Goal: Task Accomplishment & Management: Use online tool/utility

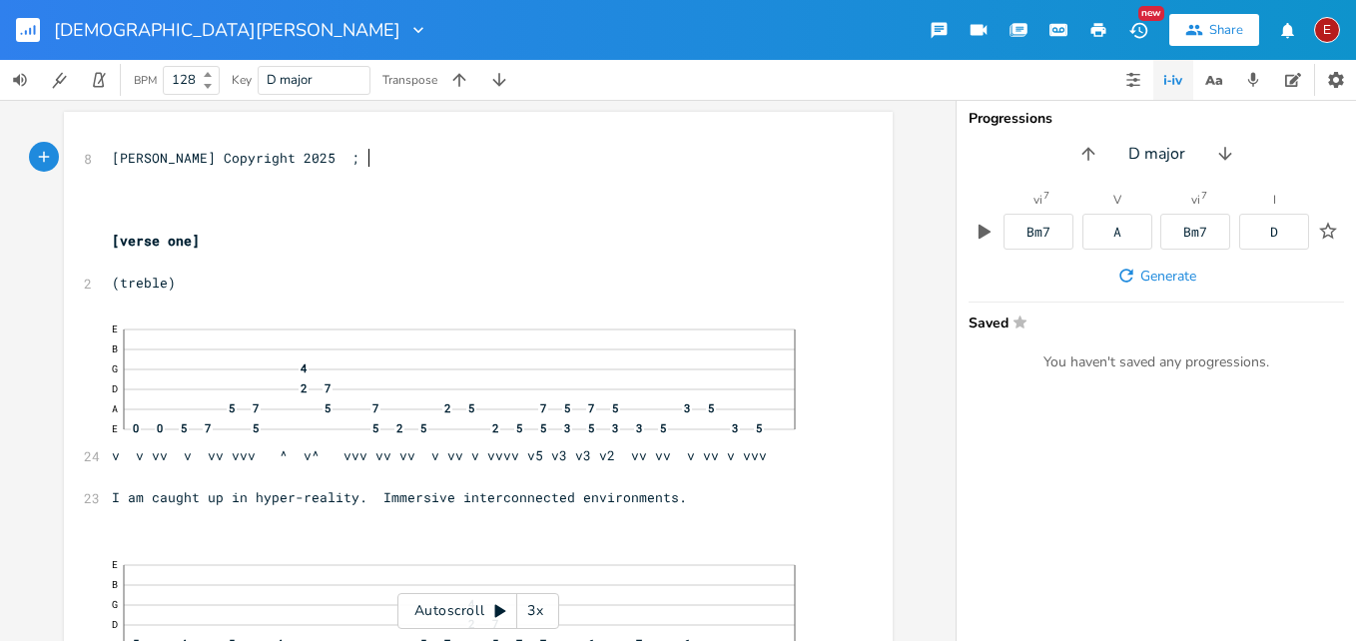
scroll to position [0, 2]
type textarea ";"
click at [538, 609] on div "3x" at bounding box center [535, 611] width 36 height 36
click at [538, 609] on div "4x" at bounding box center [535, 611] width 36 height 36
click at [500, 611] on icon at bounding box center [500, 611] width 11 height 13
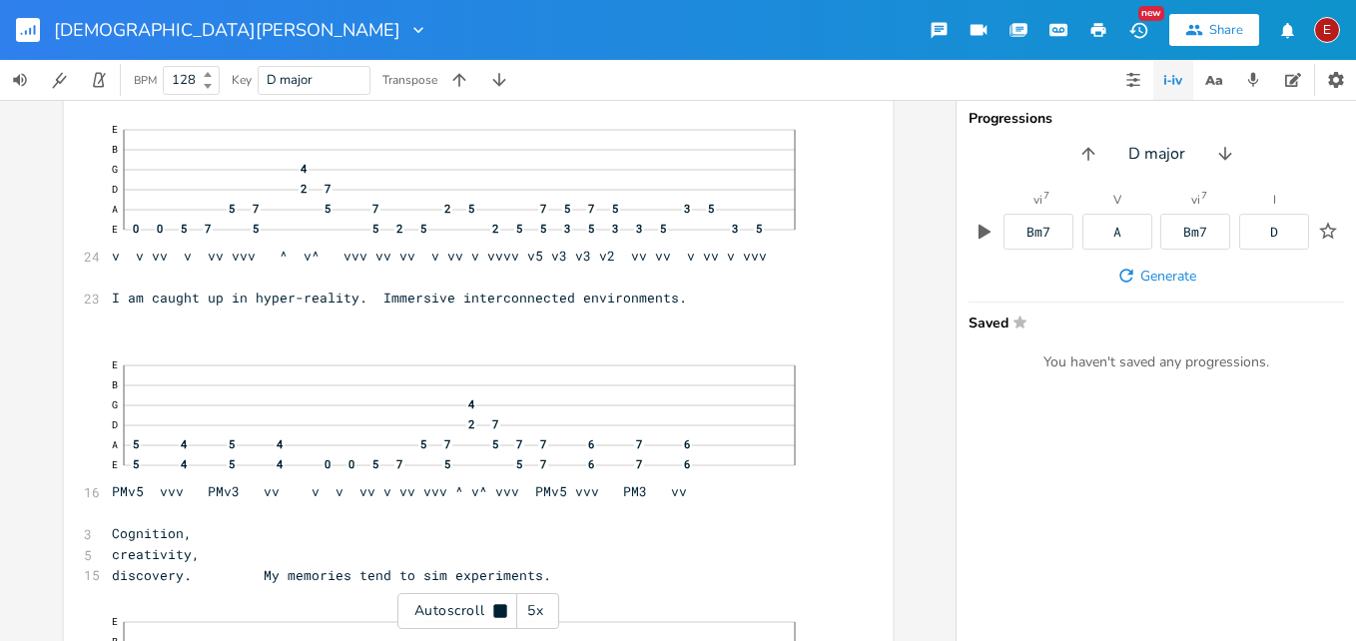
click at [500, 611] on icon at bounding box center [499, 610] width 13 height 13
click at [500, 611] on icon at bounding box center [500, 611] width 11 height 13
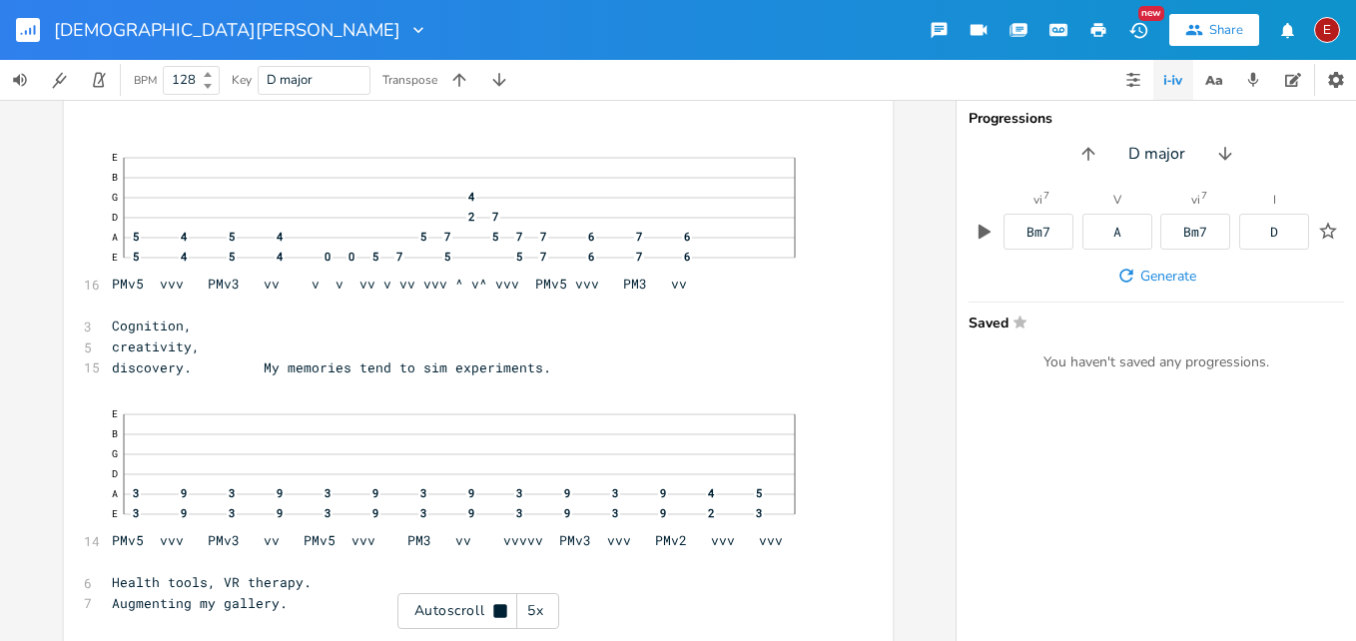
click at [500, 611] on icon at bounding box center [499, 610] width 13 height 13
click at [500, 611] on icon at bounding box center [500, 611] width 11 height 13
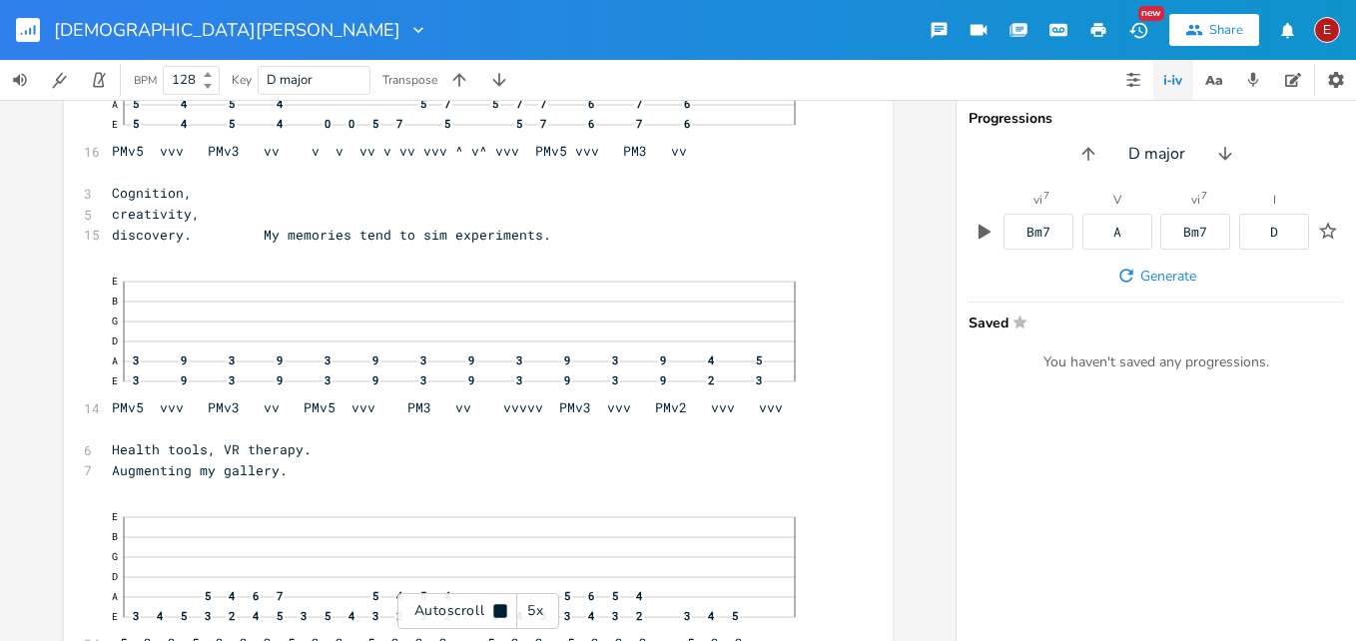
scroll to position [544, 0]
click at [500, 611] on icon at bounding box center [499, 610] width 13 height 13
click at [500, 611] on icon at bounding box center [500, 611] width 11 height 13
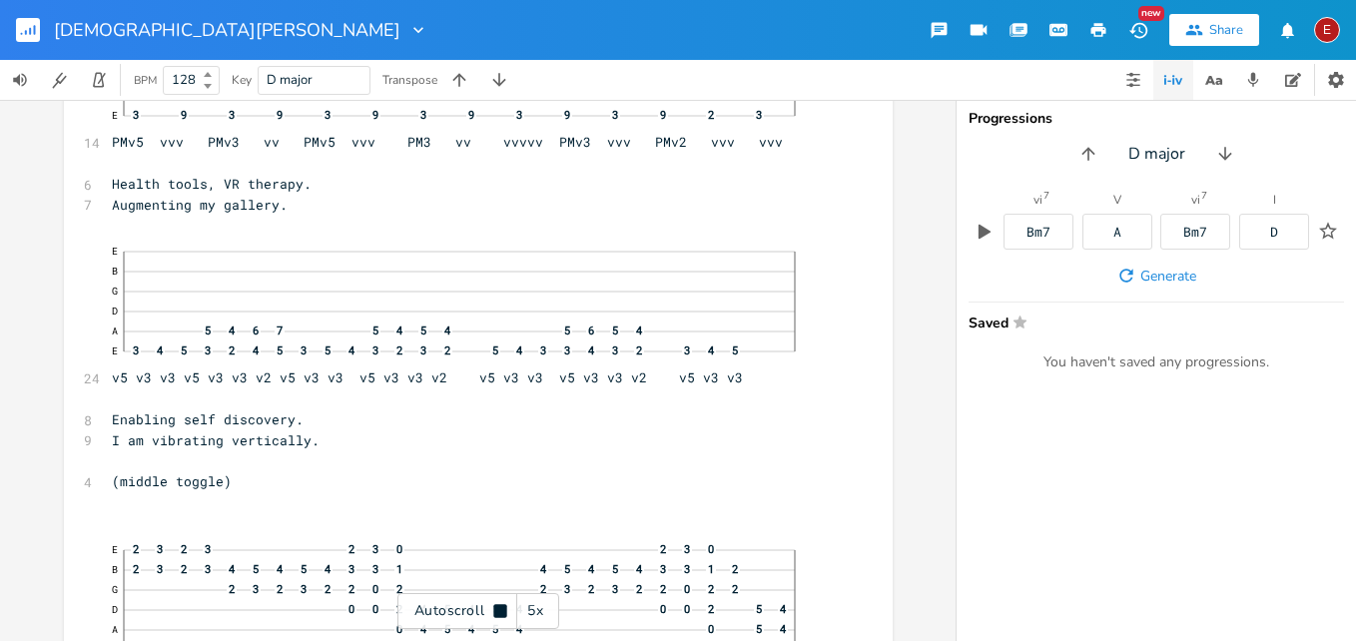
scroll to position [813, 0]
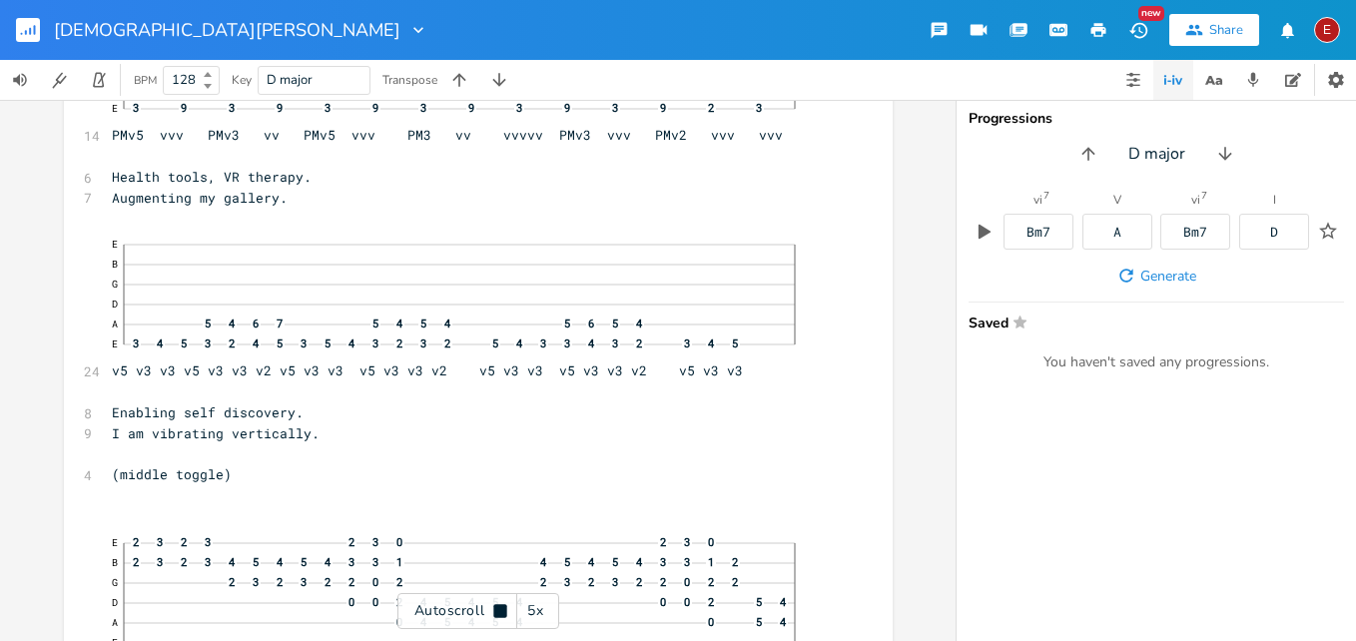
click at [500, 611] on icon at bounding box center [499, 610] width 13 height 13
click at [500, 611] on icon at bounding box center [500, 611] width 11 height 13
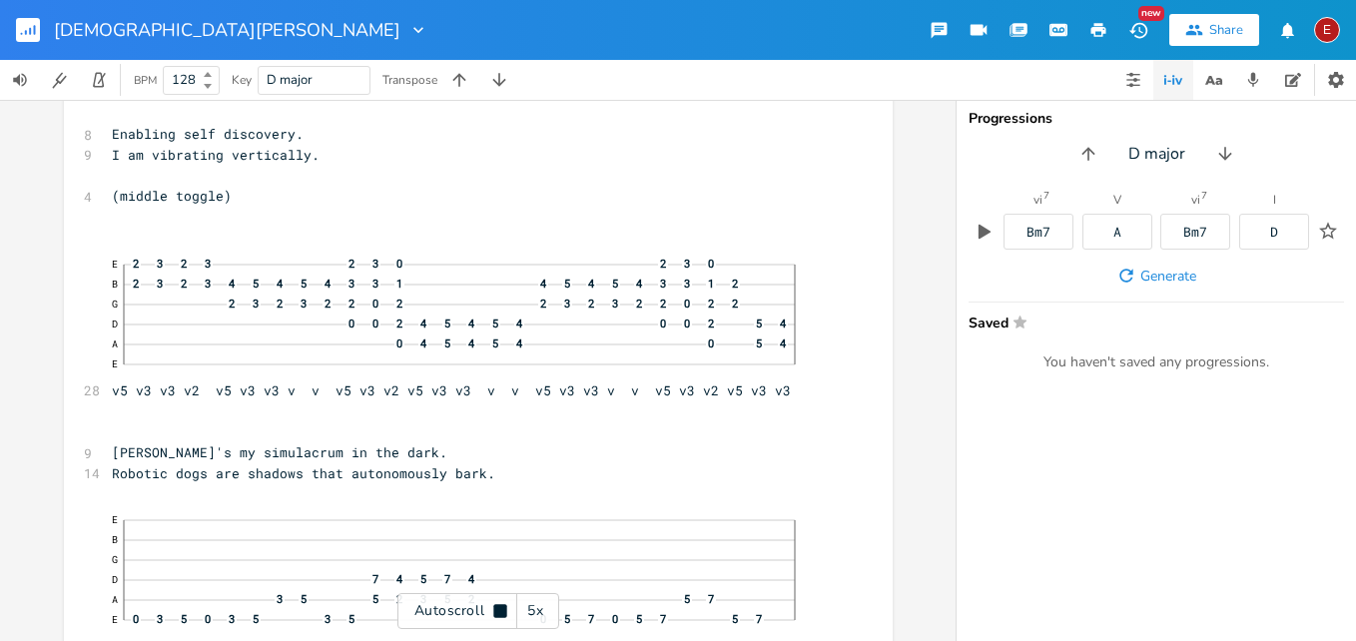
scroll to position [1097, 0]
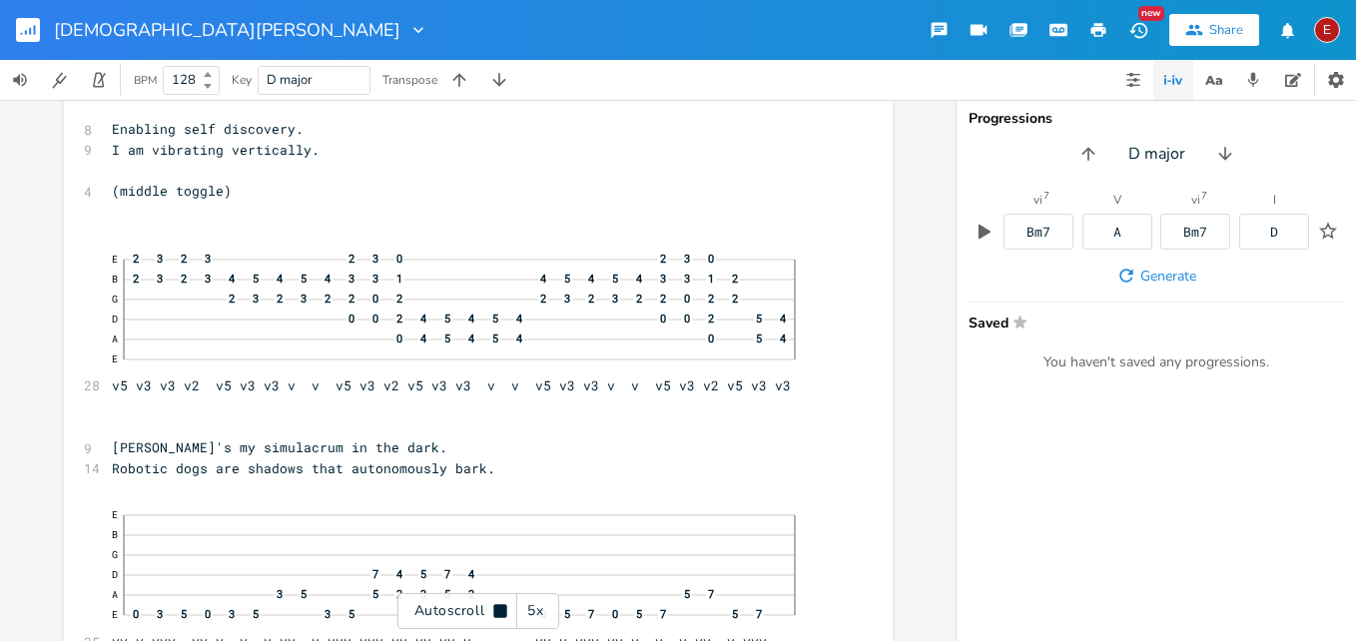
click at [500, 611] on icon at bounding box center [499, 610] width 13 height 13
click at [500, 611] on icon at bounding box center [500, 611] width 11 height 13
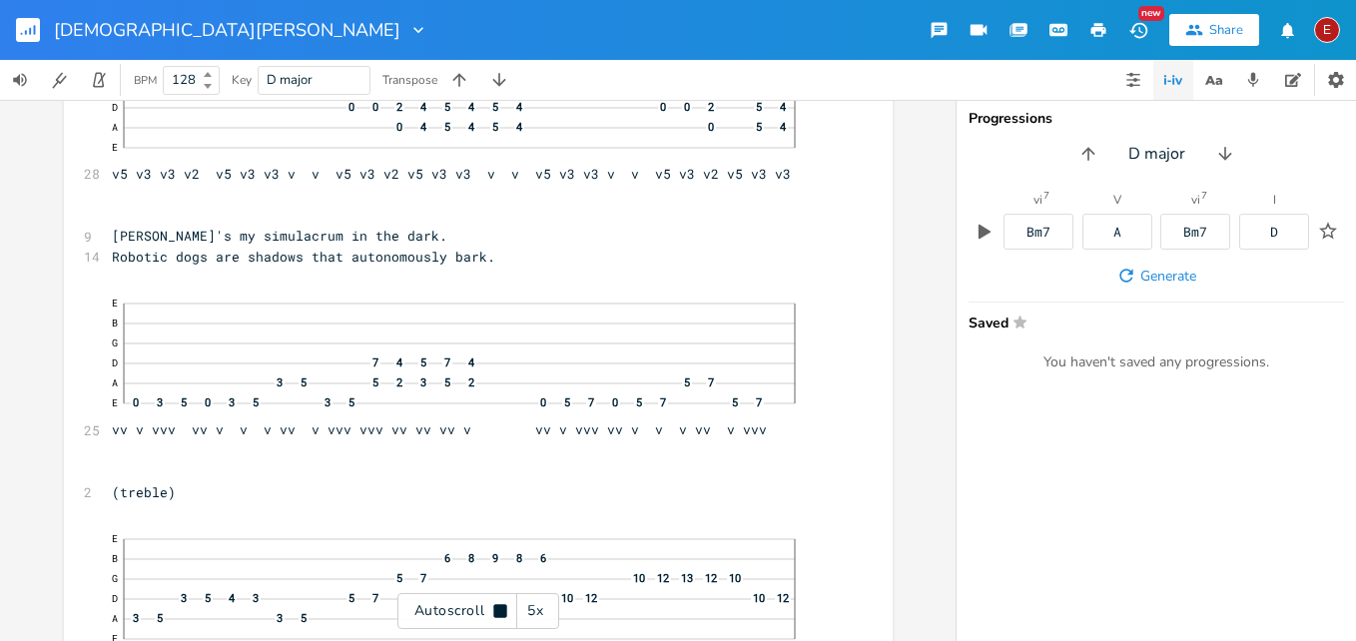
scroll to position [1311, 0]
click at [500, 611] on icon at bounding box center [499, 610] width 13 height 13
click at [500, 611] on icon at bounding box center [500, 611] width 11 height 13
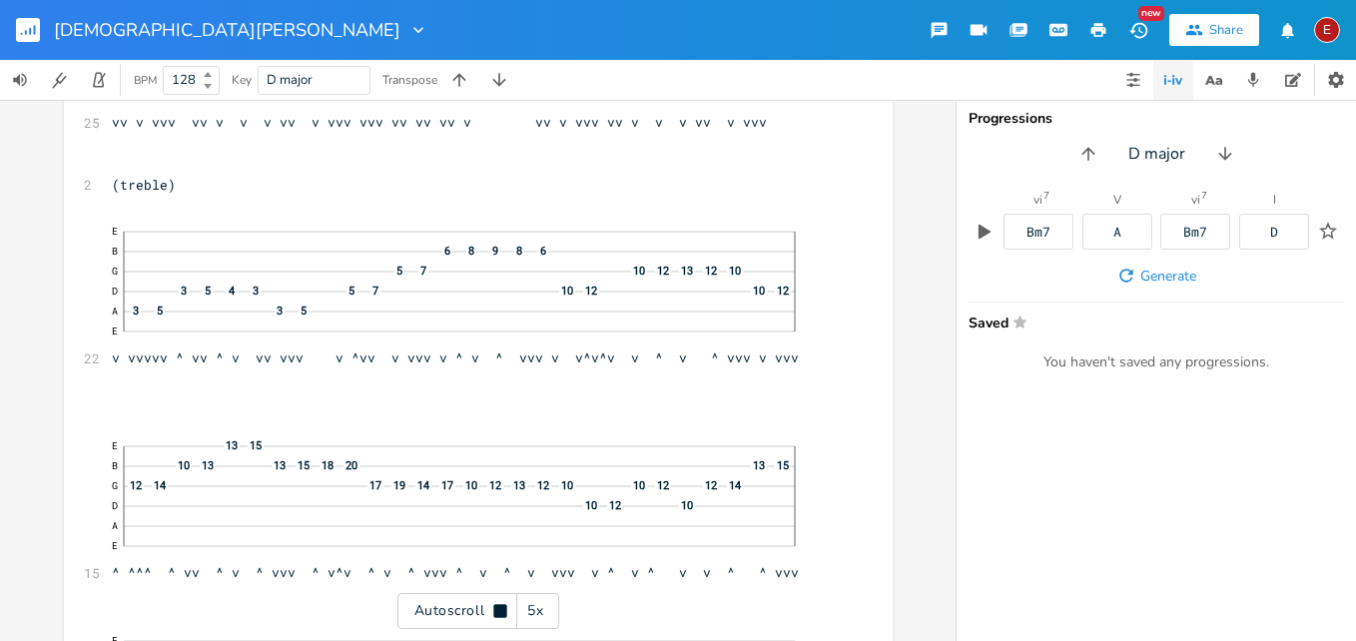
click at [500, 611] on icon at bounding box center [499, 610] width 13 height 13
click at [500, 611] on icon at bounding box center [500, 611] width 11 height 13
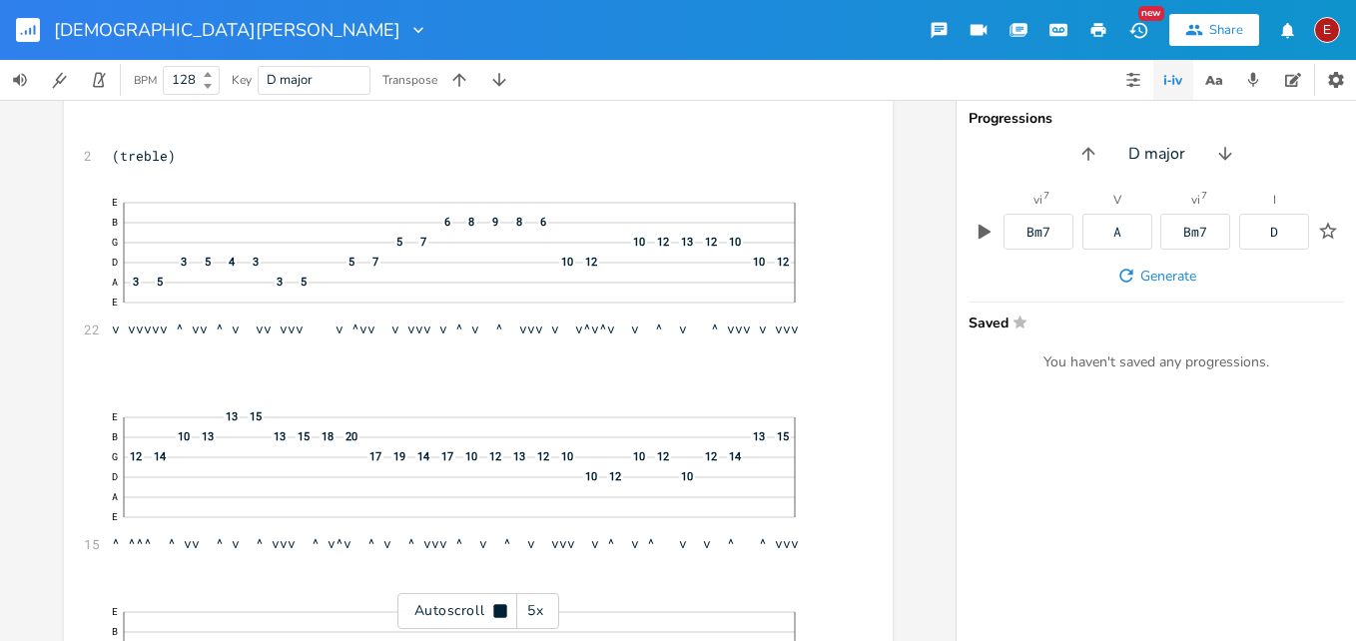
click at [500, 611] on icon at bounding box center [499, 610] width 13 height 13
click at [500, 611] on icon at bounding box center [500, 611] width 11 height 13
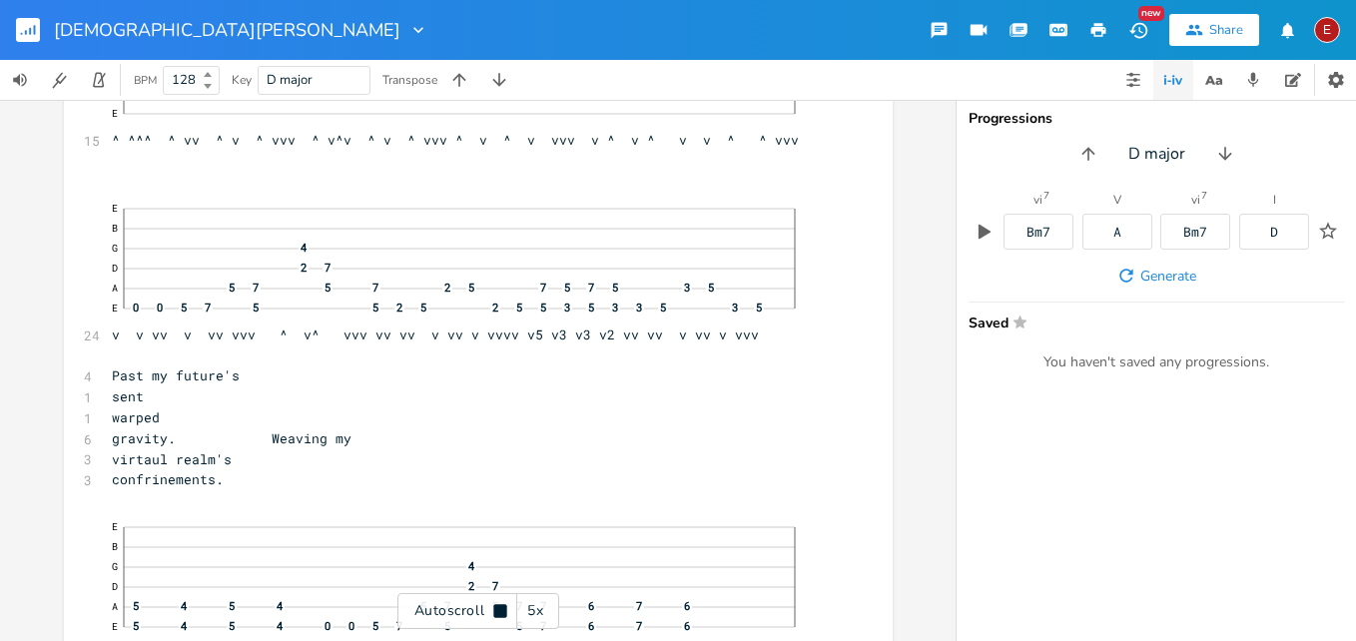
click at [500, 611] on icon at bounding box center [499, 610] width 13 height 13
click at [500, 611] on icon at bounding box center [500, 611] width 11 height 13
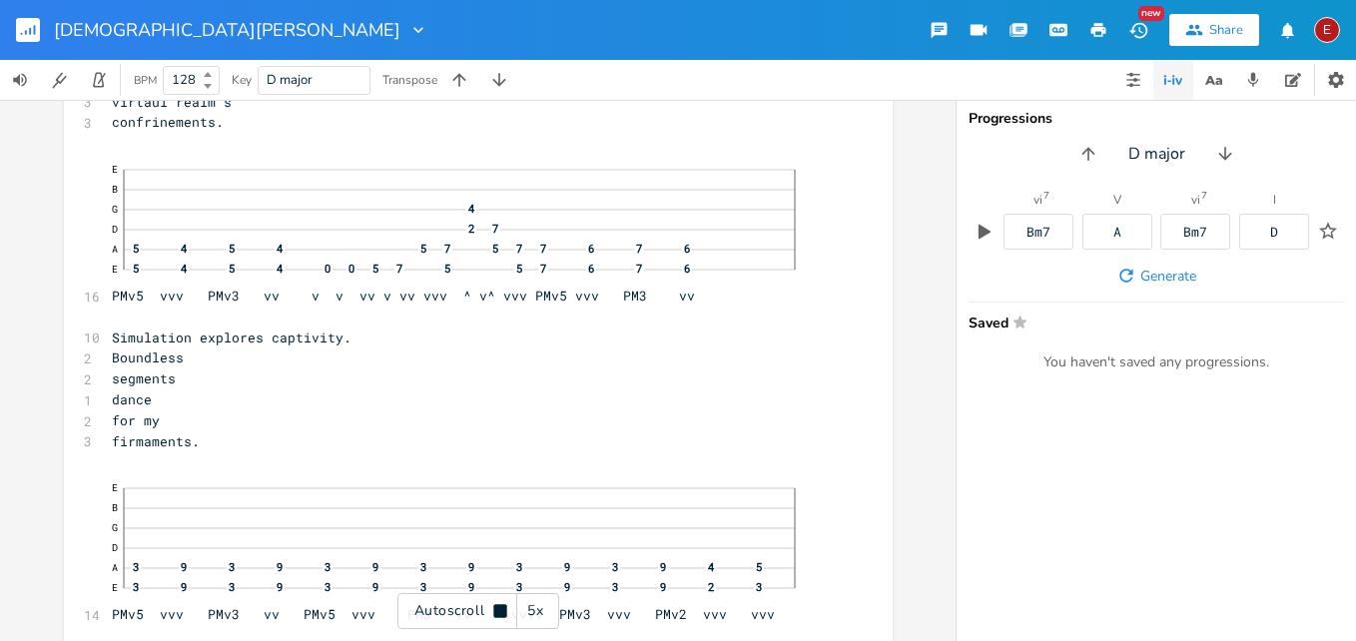
click at [500, 611] on icon at bounding box center [499, 610] width 13 height 13
click at [500, 611] on icon at bounding box center [500, 611] width 11 height 13
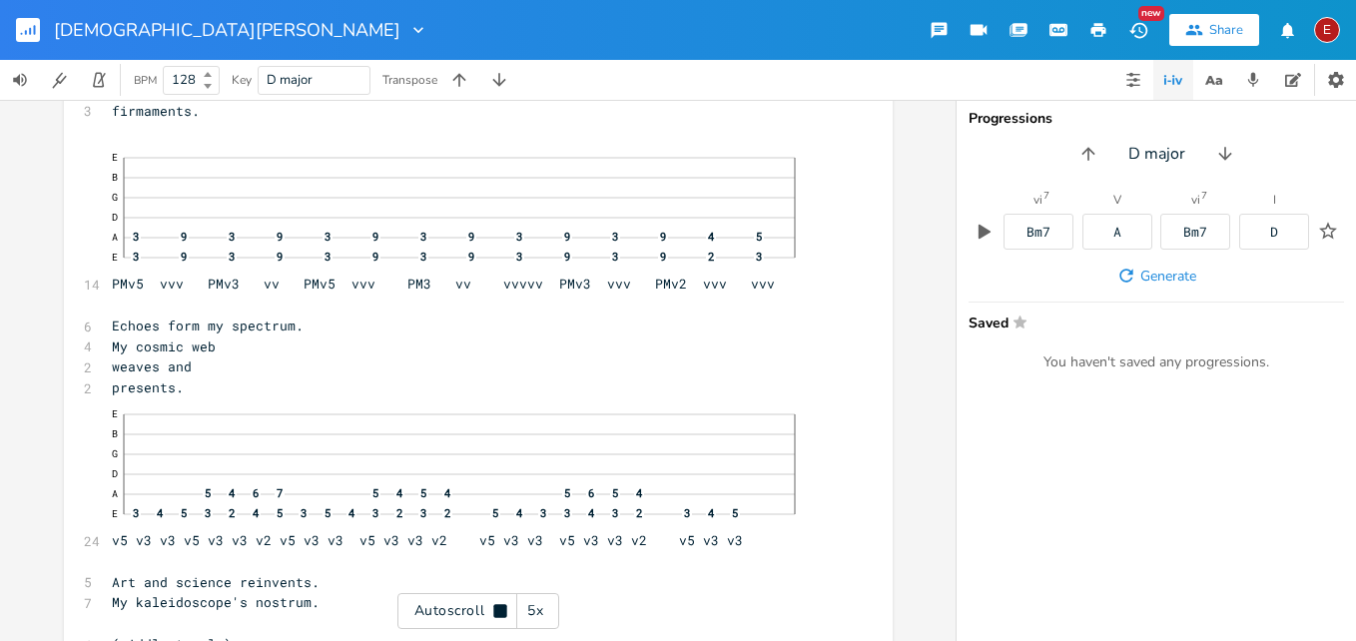
click at [500, 611] on icon at bounding box center [499, 610] width 13 height 13
click at [500, 611] on icon at bounding box center [500, 611] width 11 height 13
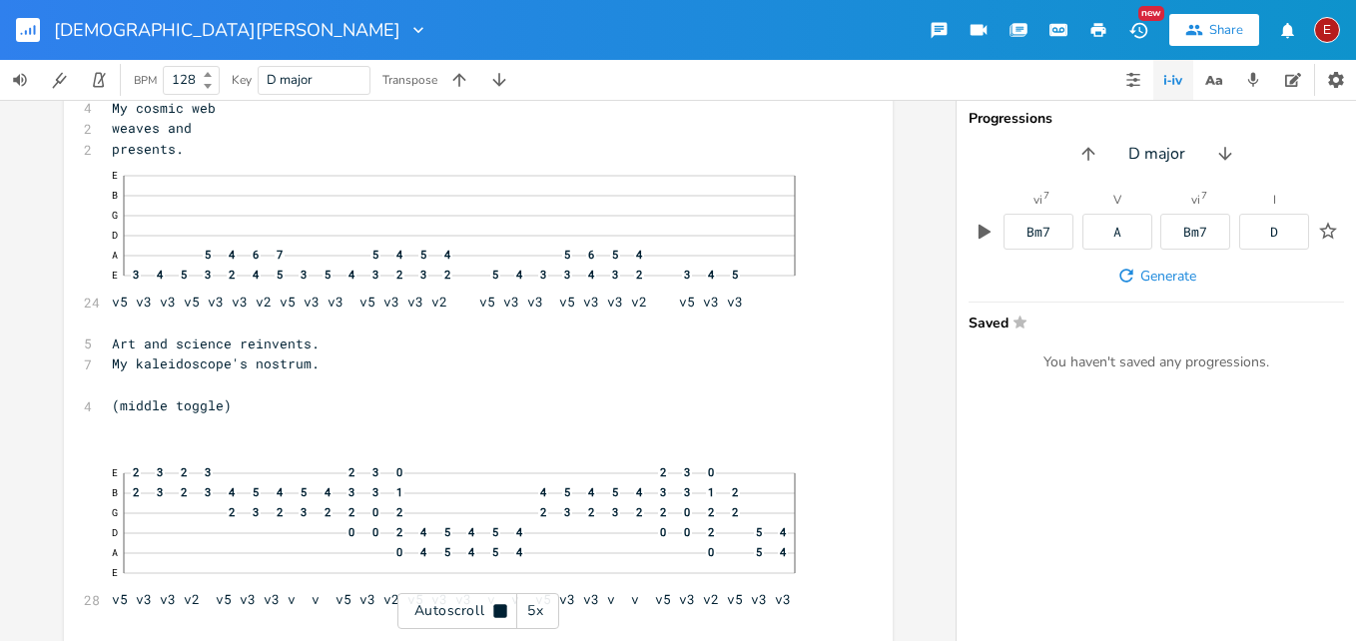
click at [500, 611] on icon at bounding box center [499, 610] width 13 height 13
click at [500, 611] on icon at bounding box center [500, 611] width 11 height 13
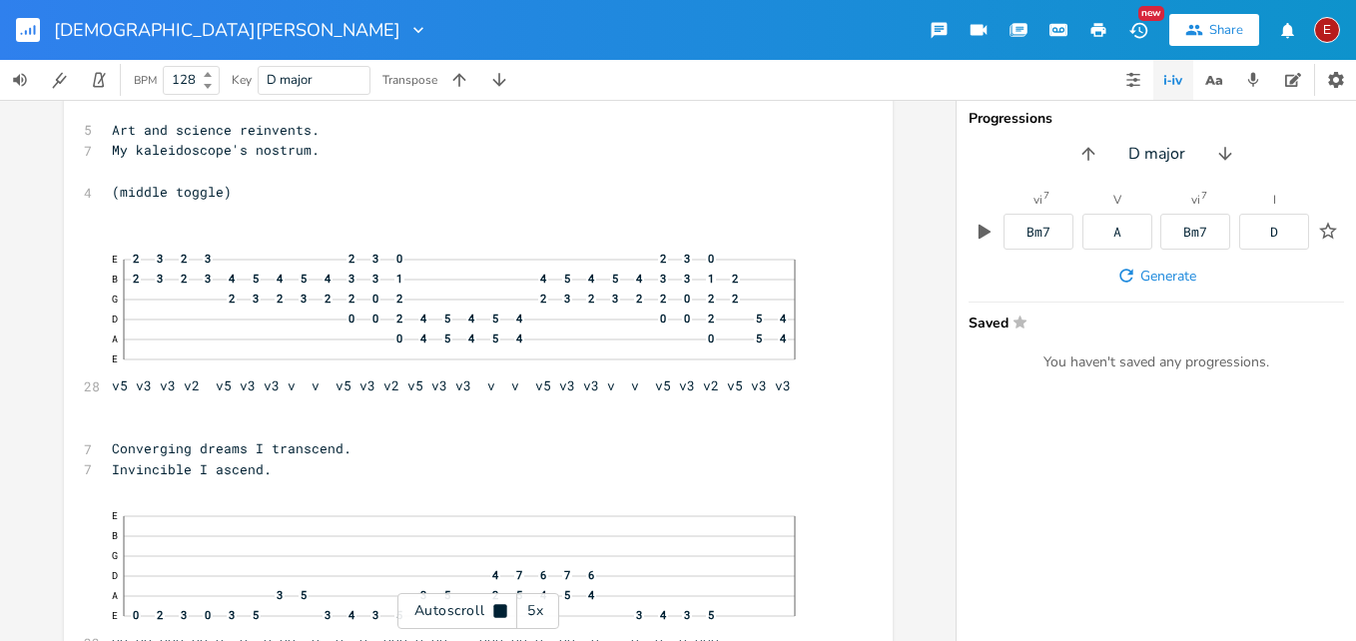
click at [500, 611] on icon at bounding box center [499, 610] width 13 height 13
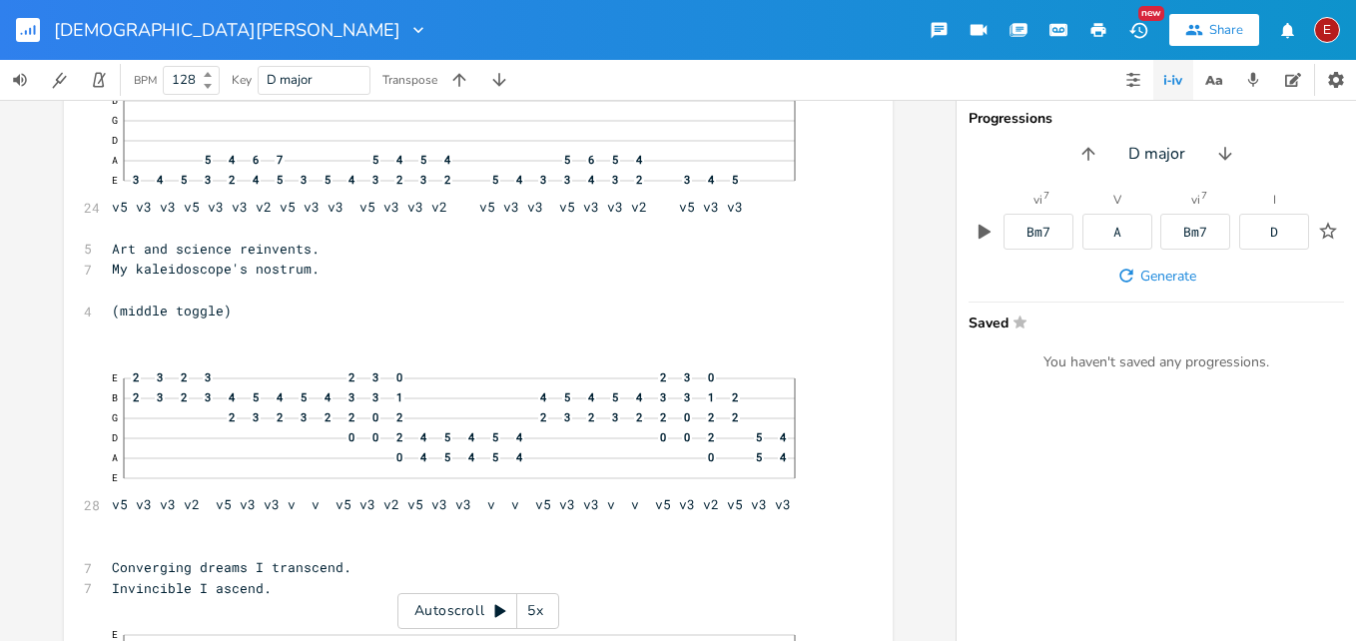
scroll to position [3022, 0]
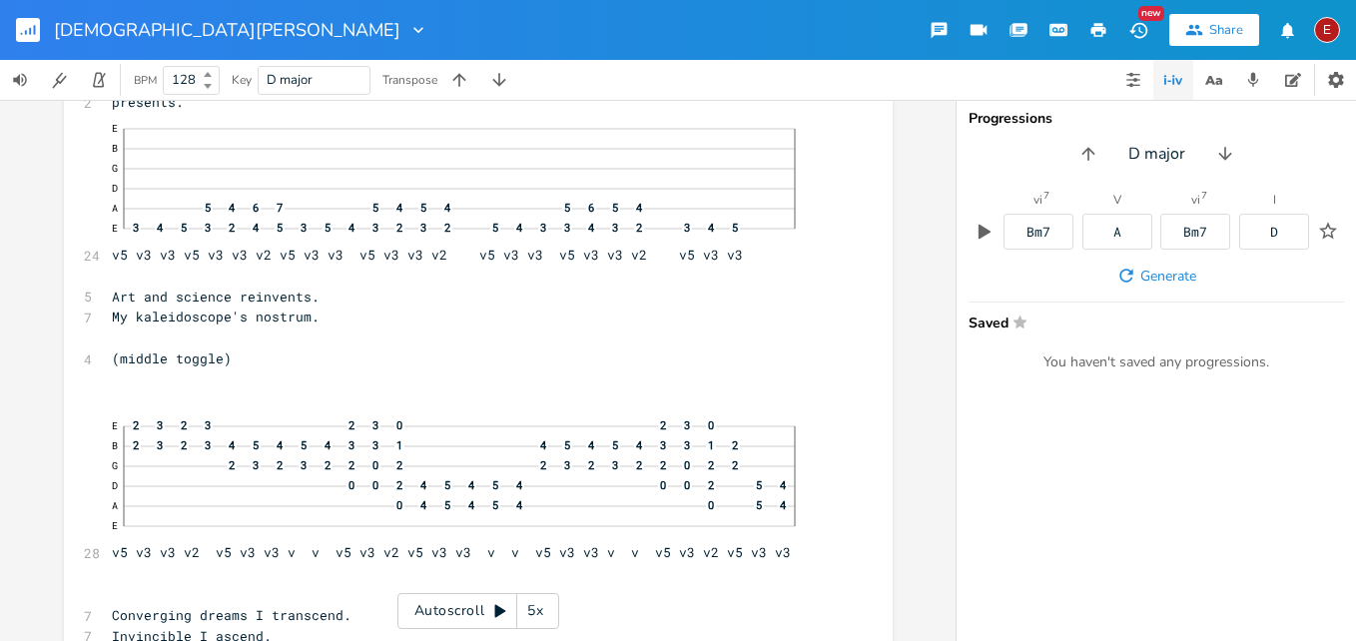
click at [495, 609] on icon at bounding box center [500, 611] width 11 height 13
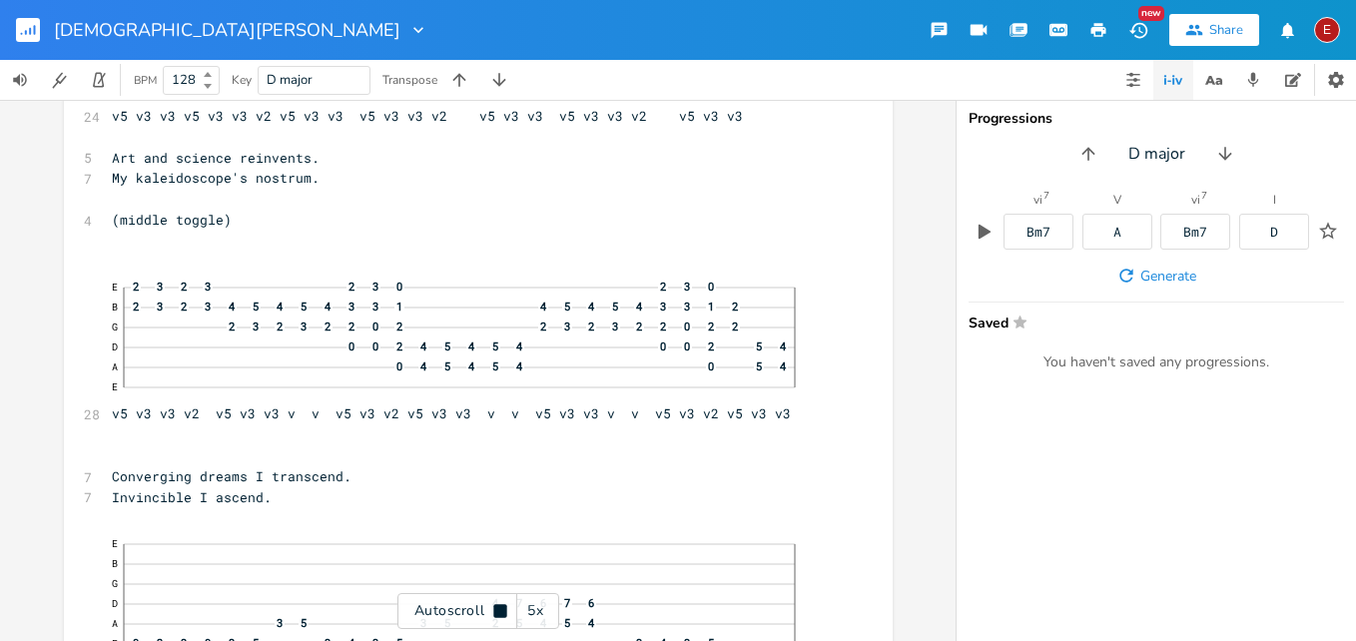
click at [495, 609] on icon at bounding box center [499, 610] width 13 height 13
click at [495, 609] on icon at bounding box center [500, 611] width 11 height 13
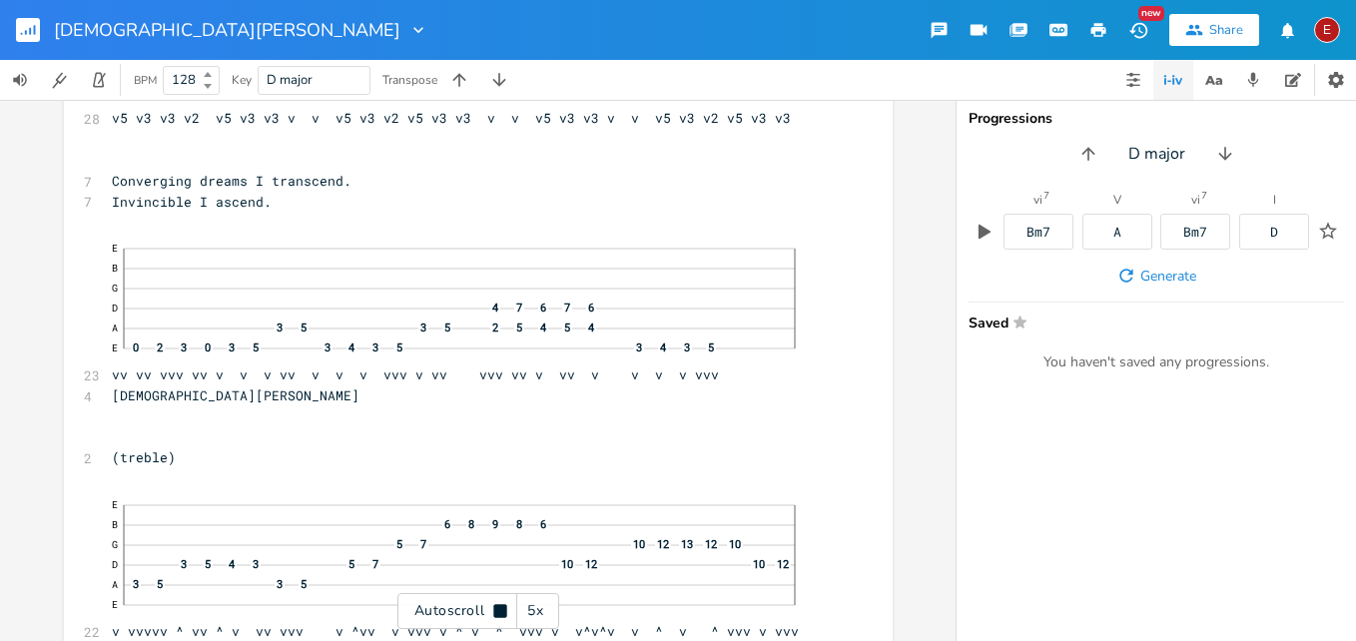
click at [495, 609] on icon at bounding box center [499, 610] width 13 height 13
click at [495, 609] on icon at bounding box center [500, 611] width 11 height 13
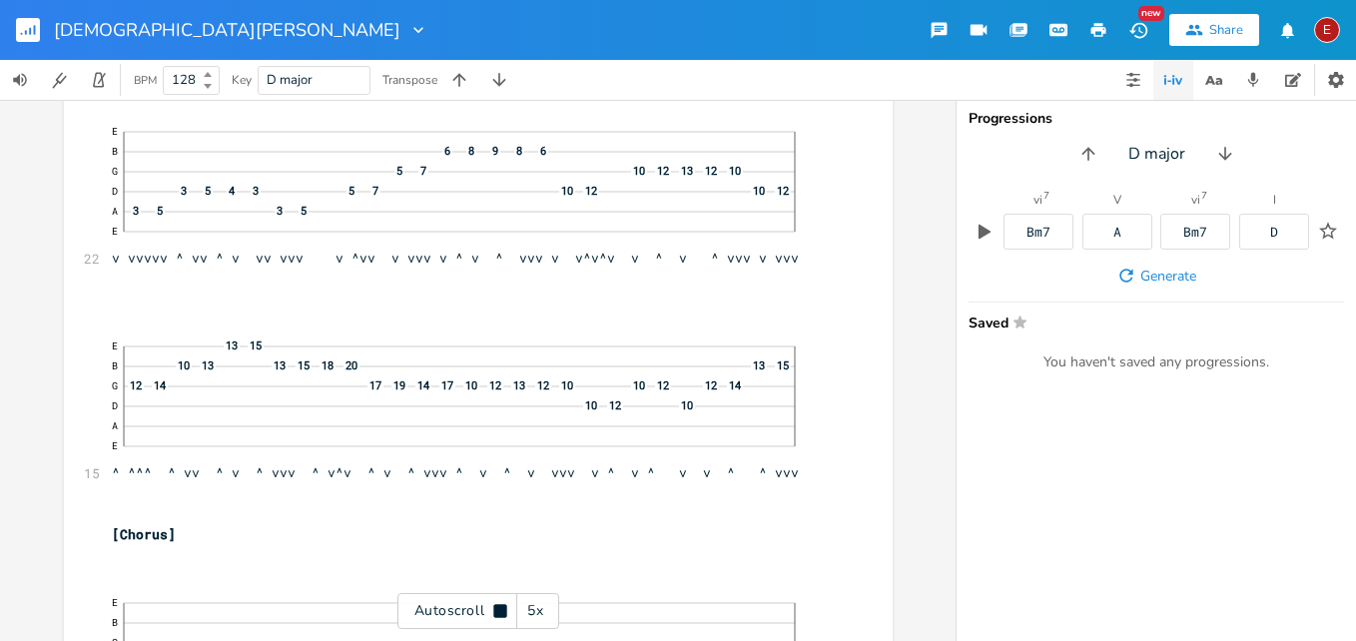
click at [495, 612] on icon at bounding box center [499, 610] width 13 height 13
click at [495, 612] on icon at bounding box center [500, 611] width 11 height 13
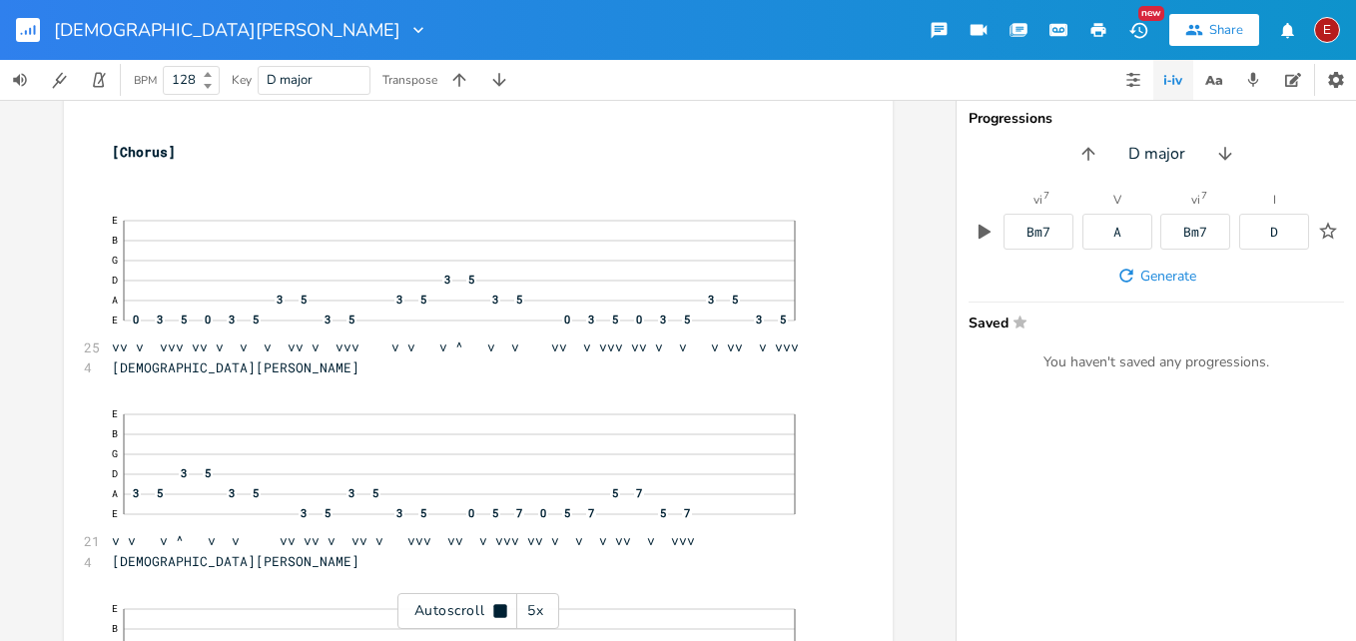
click at [495, 612] on icon at bounding box center [499, 610] width 13 height 13
click at [495, 612] on icon at bounding box center [500, 611] width 11 height 13
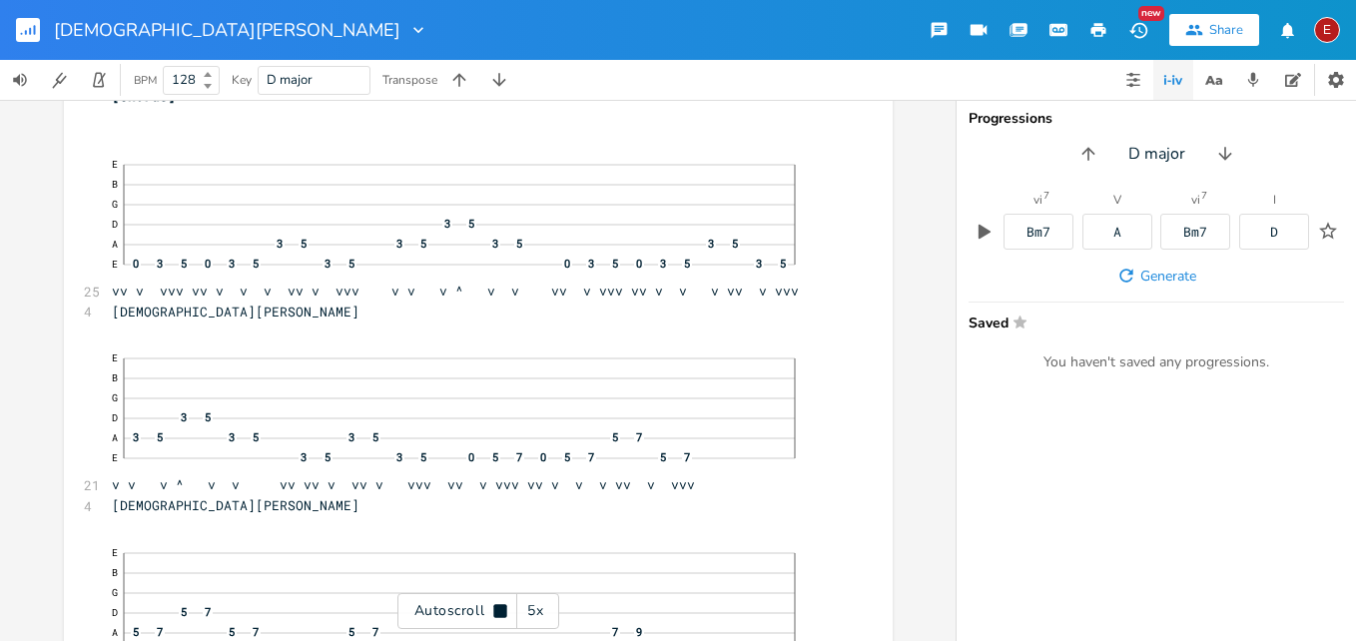
click at [495, 612] on icon at bounding box center [499, 610] width 13 height 13
click at [495, 612] on icon at bounding box center [500, 611] width 11 height 13
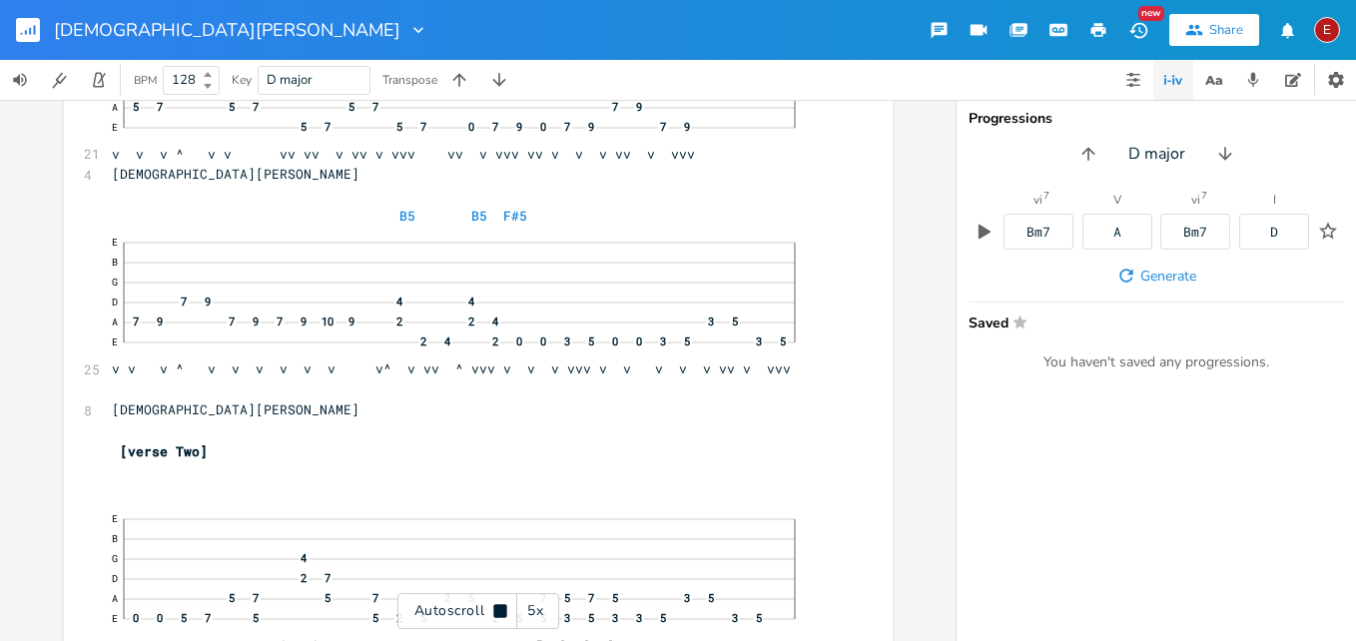
click at [495, 612] on icon at bounding box center [499, 610] width 13 height 13
click at [495, 612] on icon at bounding box center [500, 611] width 11 height 13
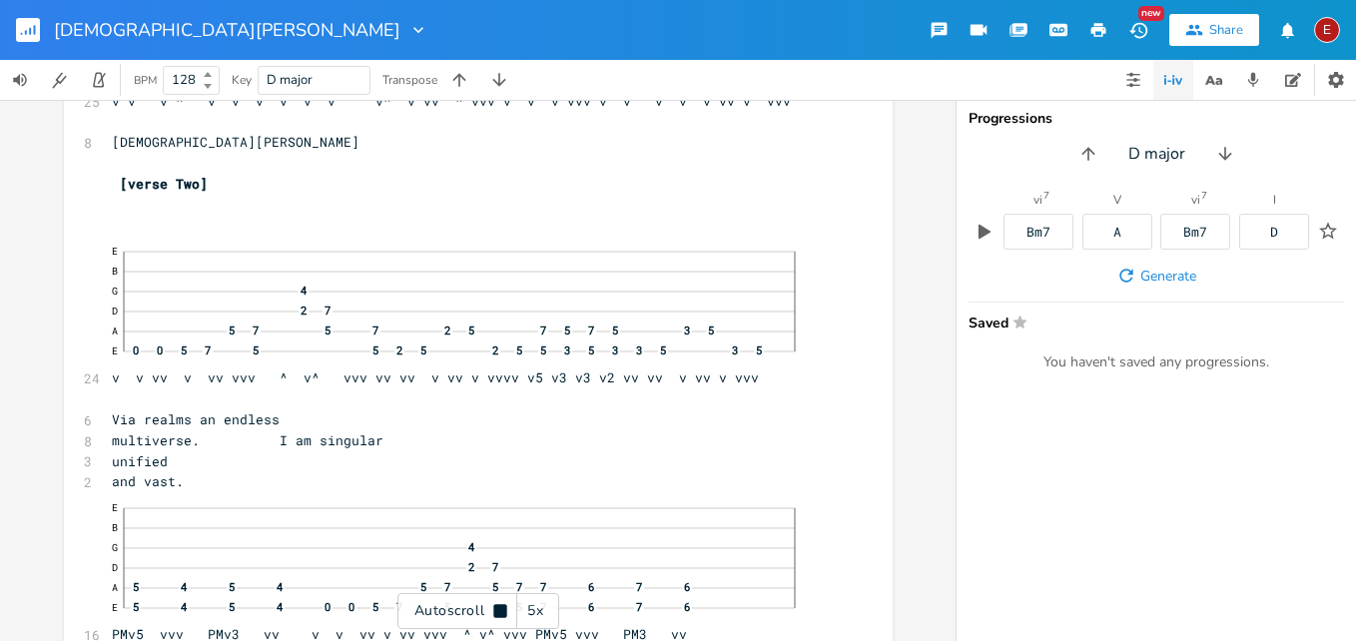
click at [495, 612] on icon at bounding box center [499, 610] width 13 height 13
click at [495, 612] on icon at bounding box center [500, 611] width 11 height 13
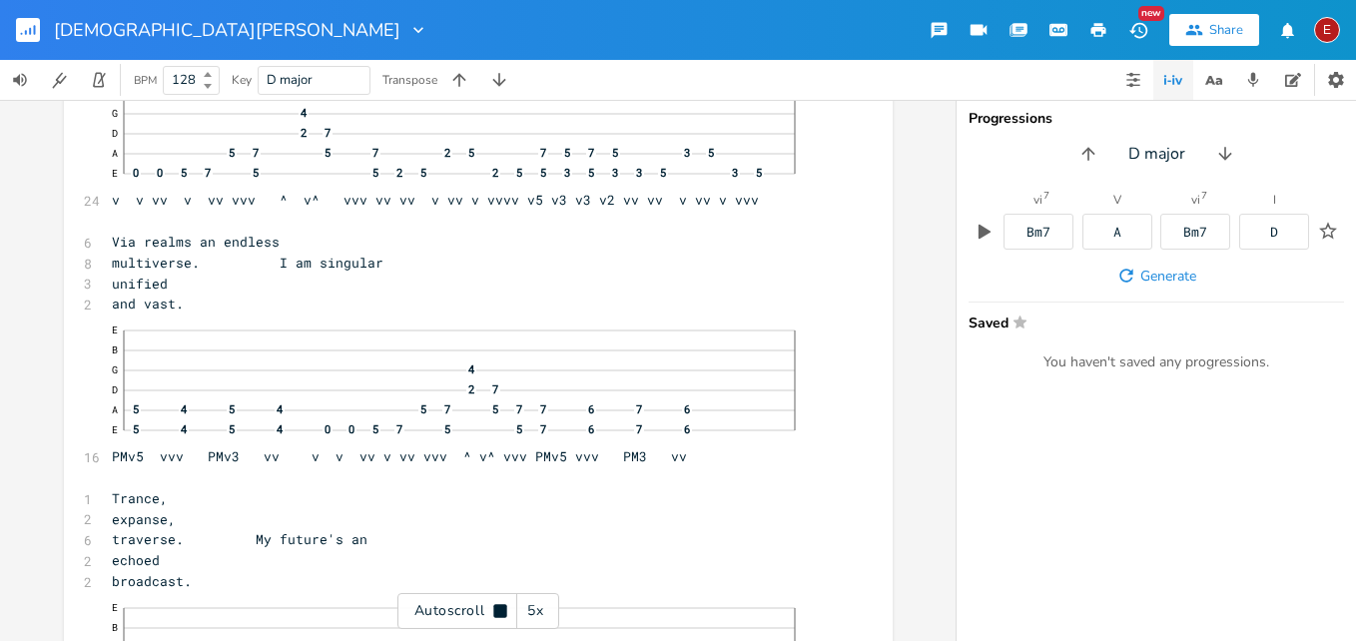
click at [495, 612] on icon at bounding box center [499, 610] width 13 height 13
click at [495, 612] on icon at bounding box center [500, 611] width 11 height 13
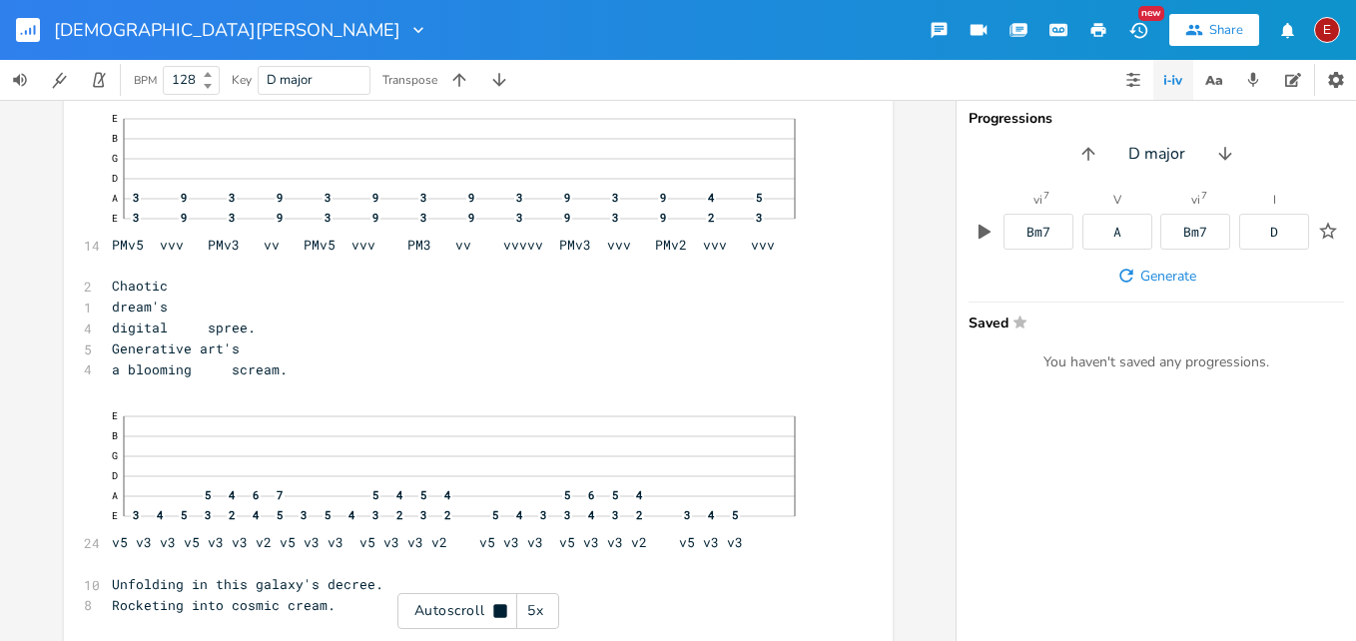
click at [495, 612] on icon at bounding box center [499, 610] width 13 height 13
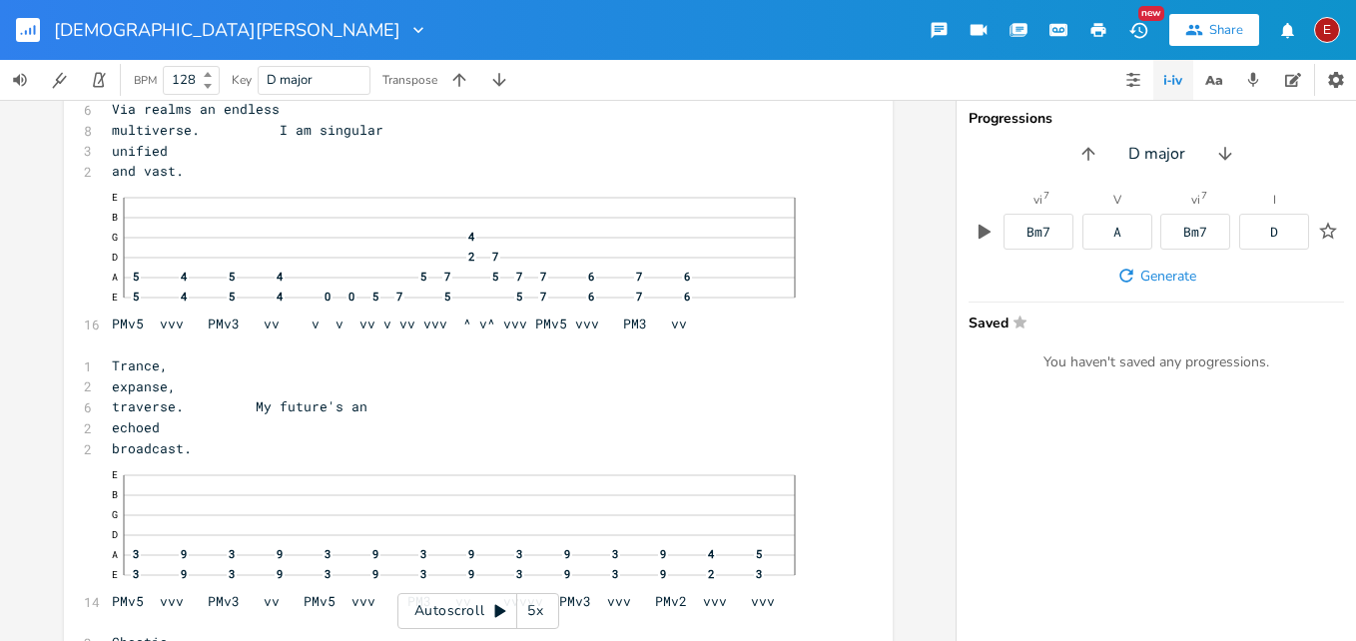
scroll to position [5419, 0]
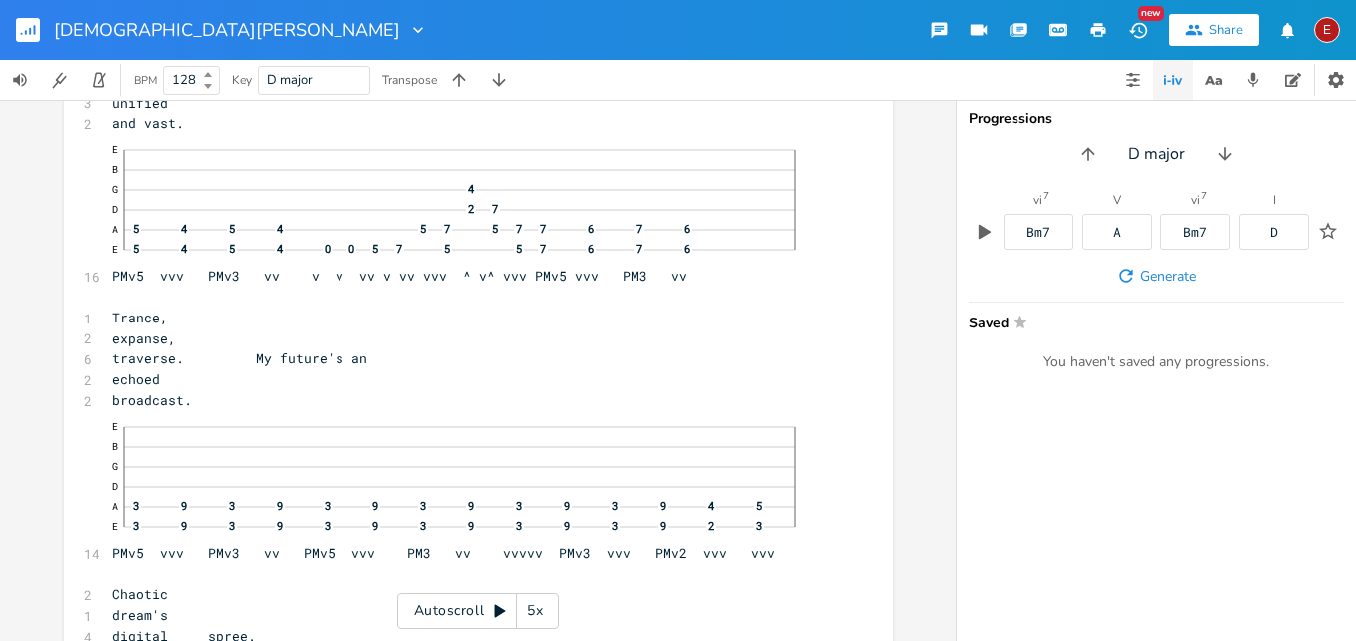
click at [496, 603] on icon at bounding box center [500, 611] width 16 height 16
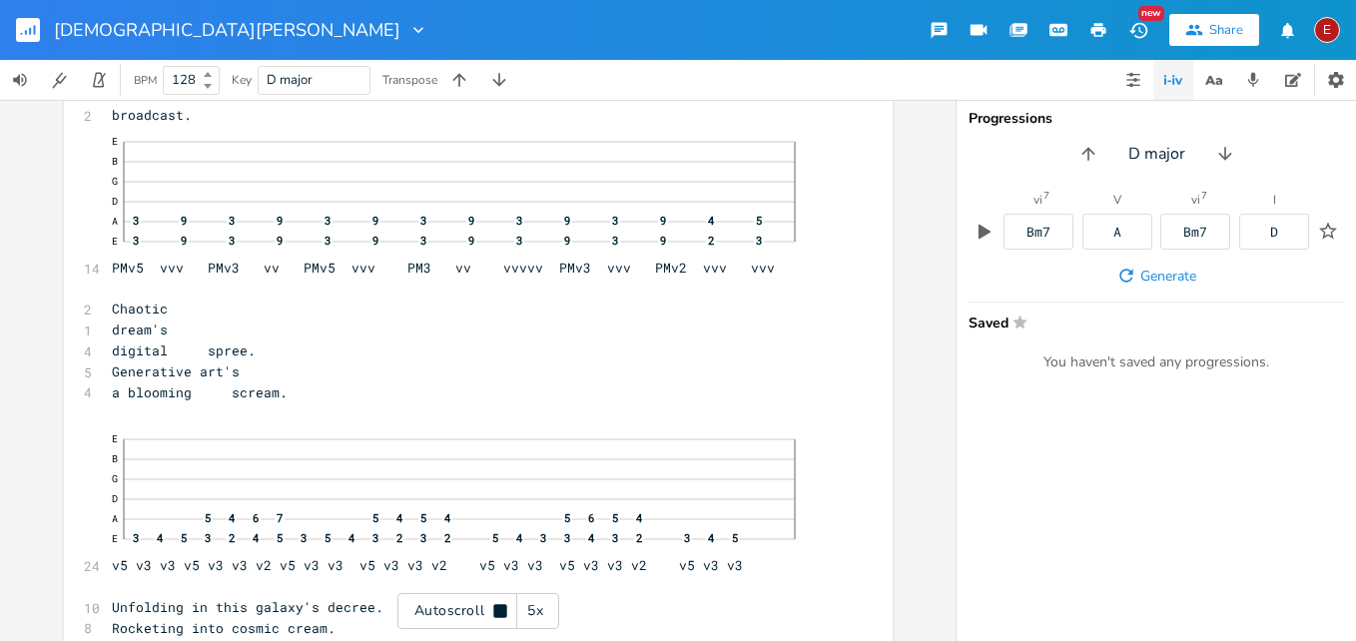
click at [496, 603] on icon at bounding box center [500, 611] width 16 height 16
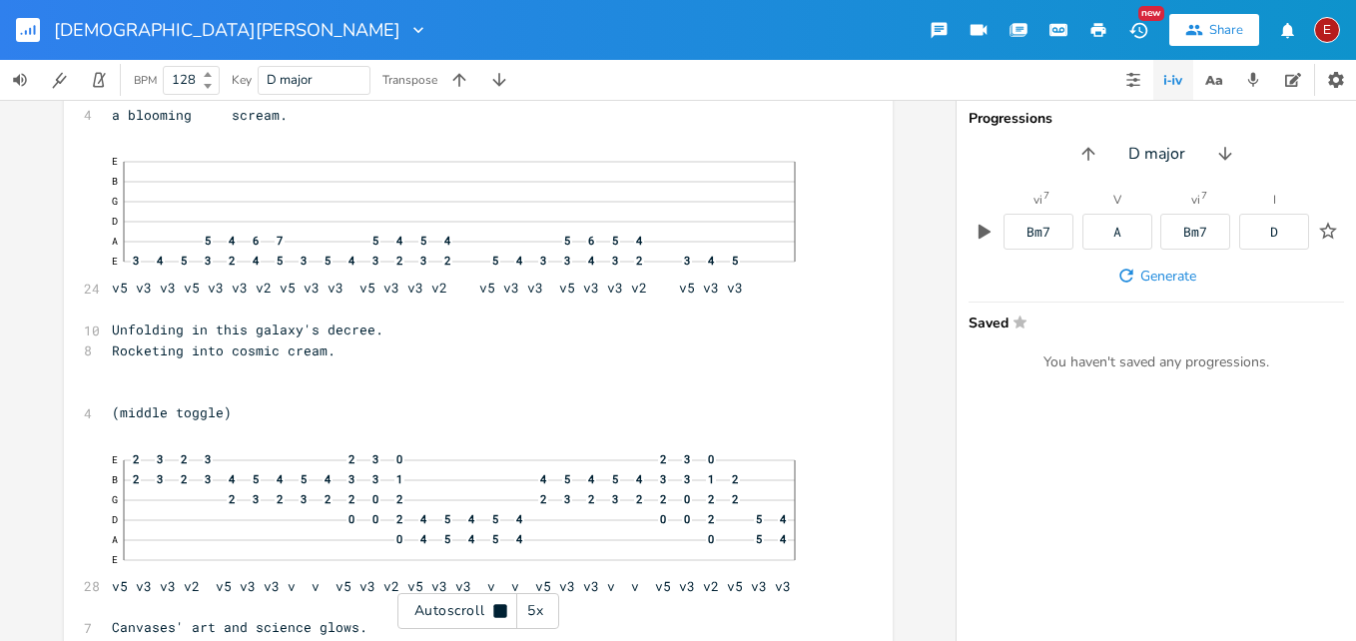
click at [496, 603] on icon at bounding box center [500, 611] width 16 height 16
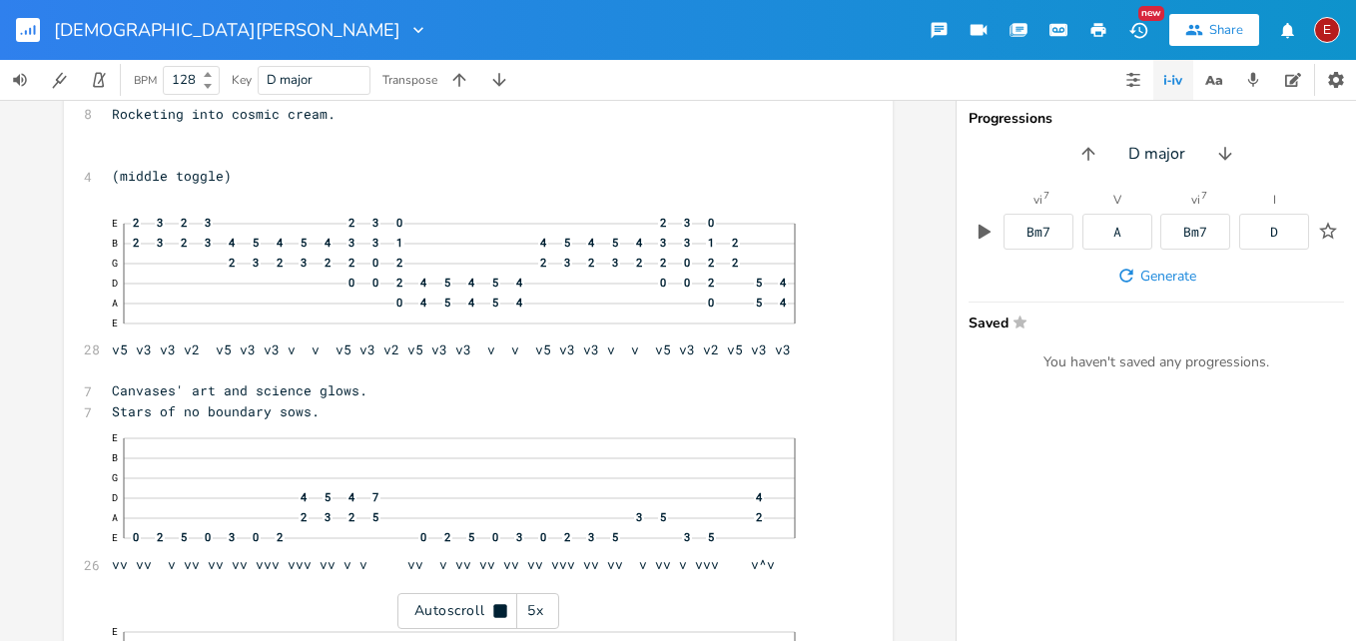
click at [496, 603] on icon at bounding box center [500, 611] width 16 height 16
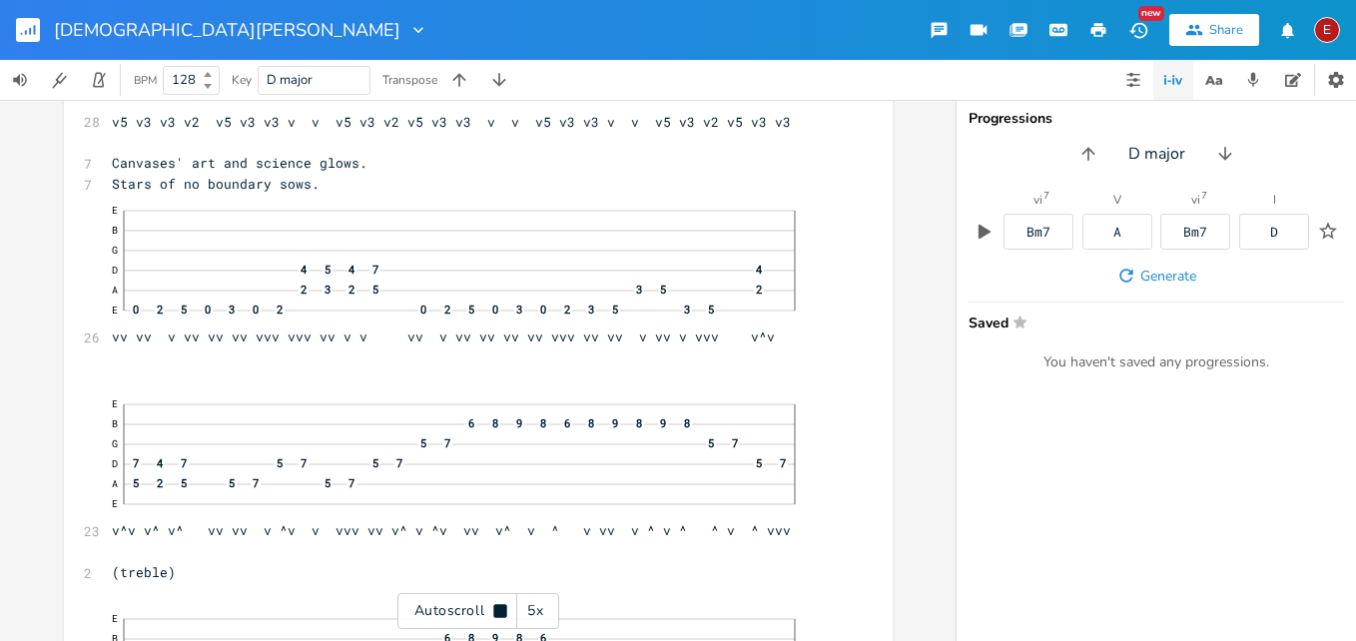
scroll to position [6453, 0]
click at [496, 603] on icon at bounding box center [500, 611] width 16 height 16
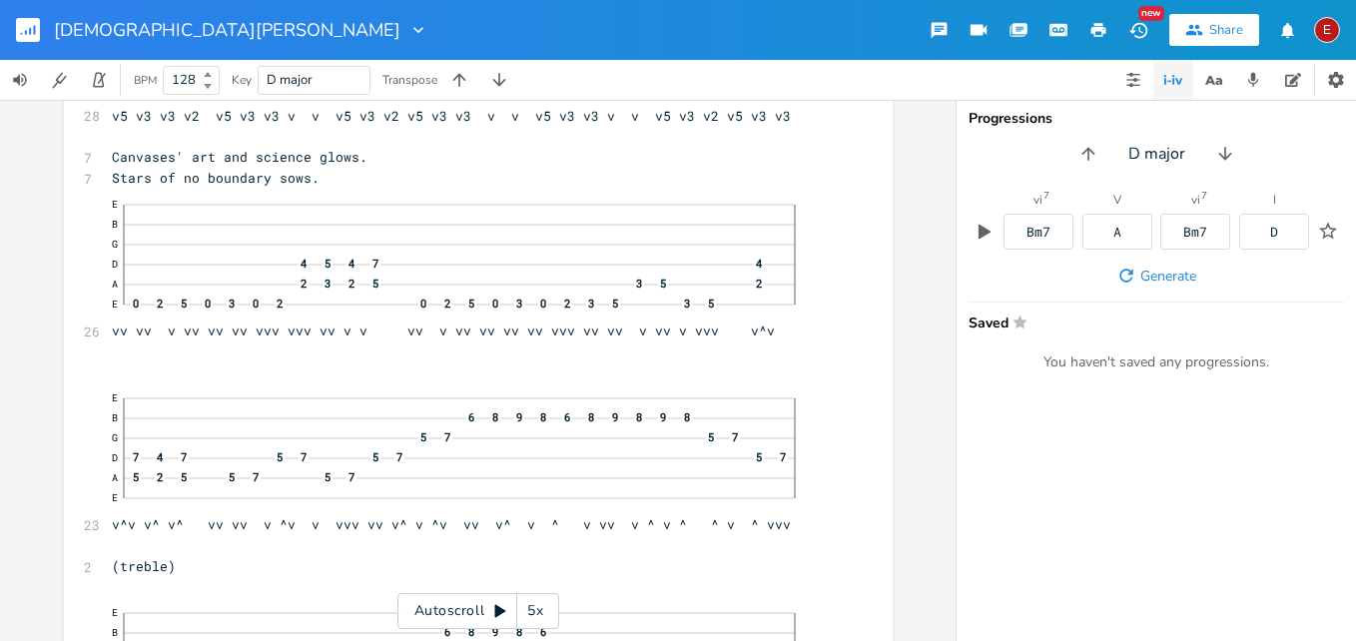
click at [496, 603] on icon at bounding box center [500, 611] width 16 height 16
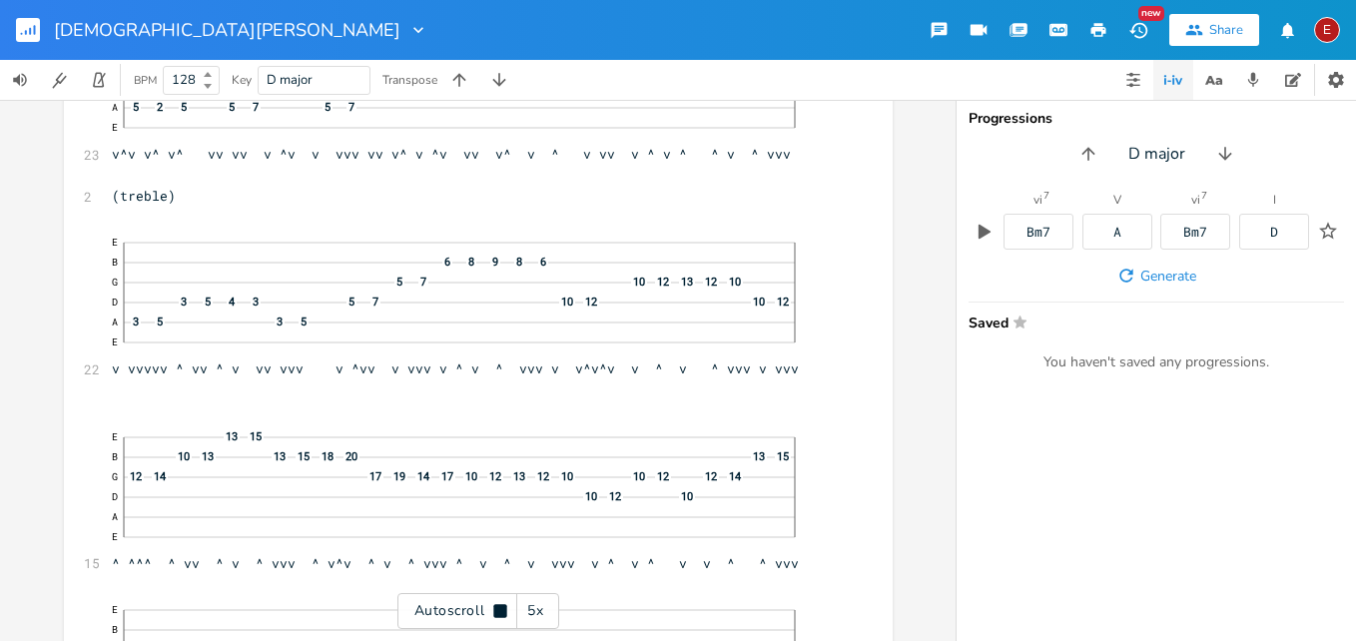
scroll to position [6827, 0]
click at [496, 603] on icon at bounding box center [500, 611] width 16 height 16
click at [495, 603] on icon at bounding box center [500, 611] width 16 height 16
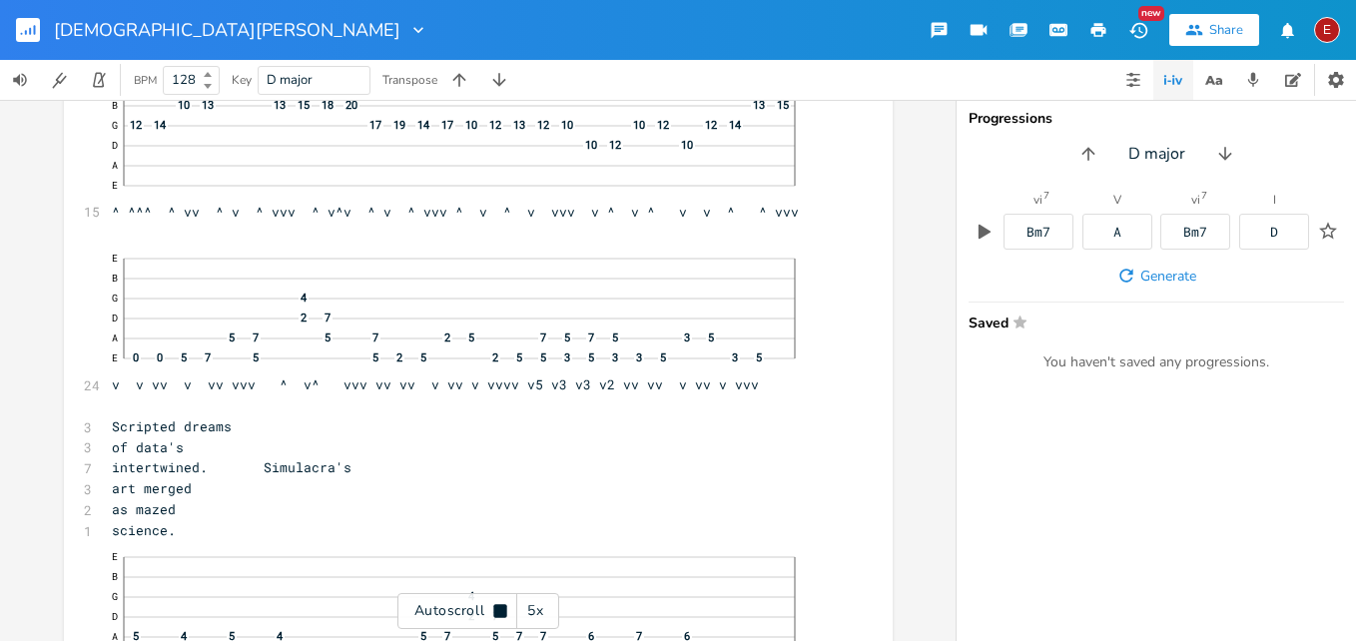
click at [495, 603] on icon at bounding box center [500, 611] width 16 height 16
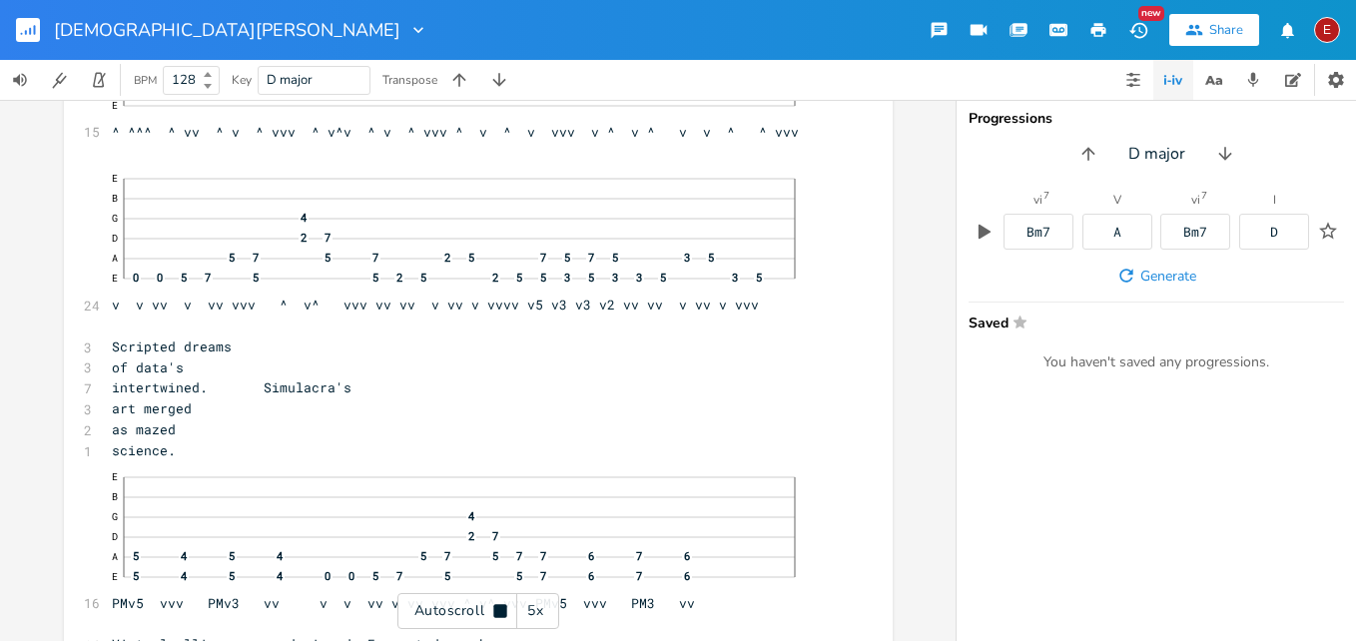
click at [495, 603] on icon at bounding box center [500, 611] width 16 height 16
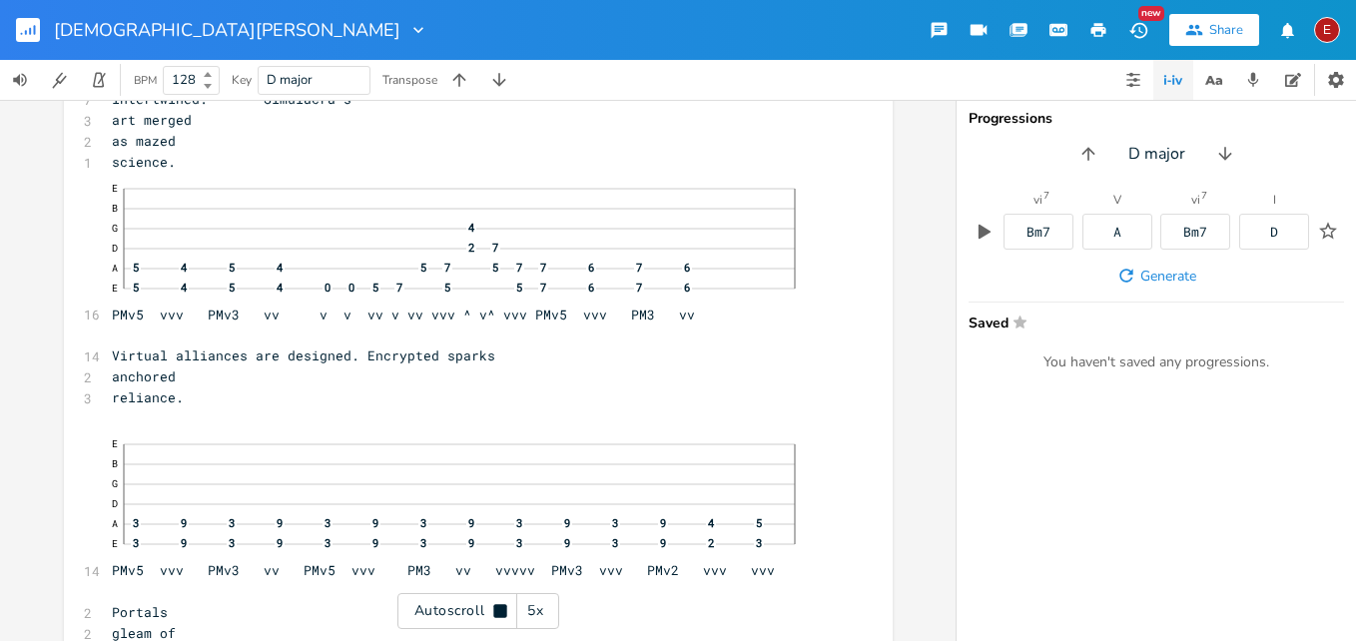
click at [495, 603] on icon at bounding box center [500, 611] width 16 height 16
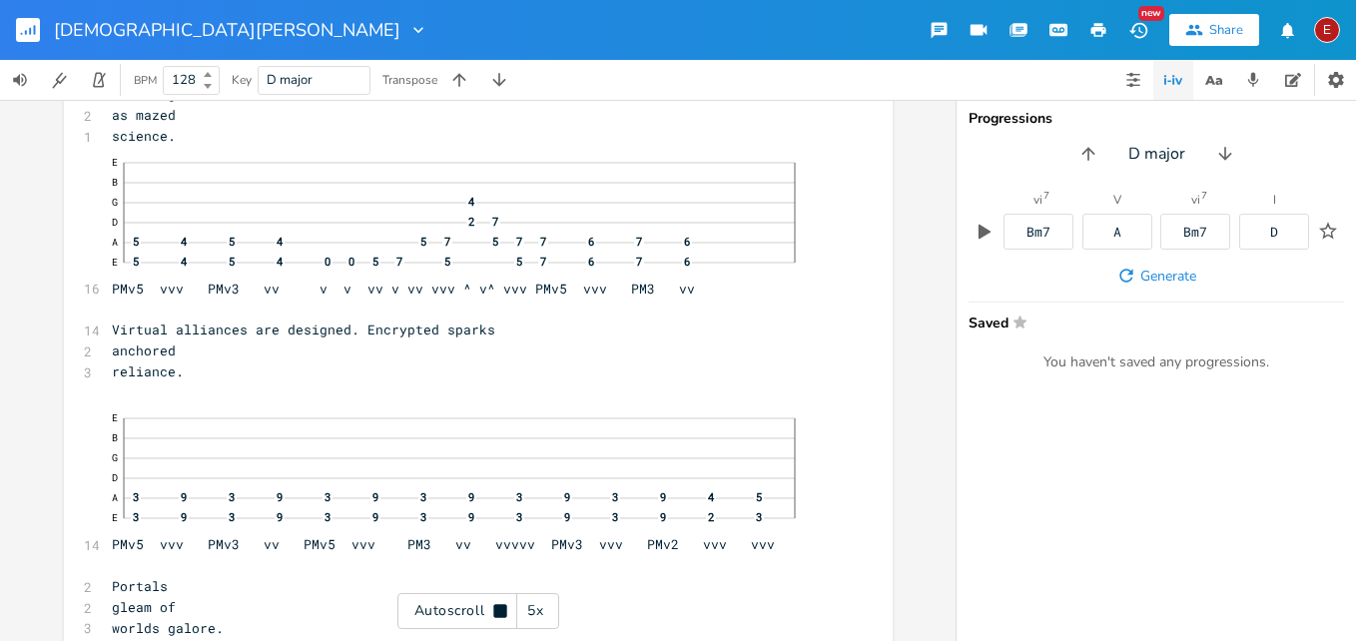
click at [495, 603] on icon at bounding box center [500, 611] width 16 height 16
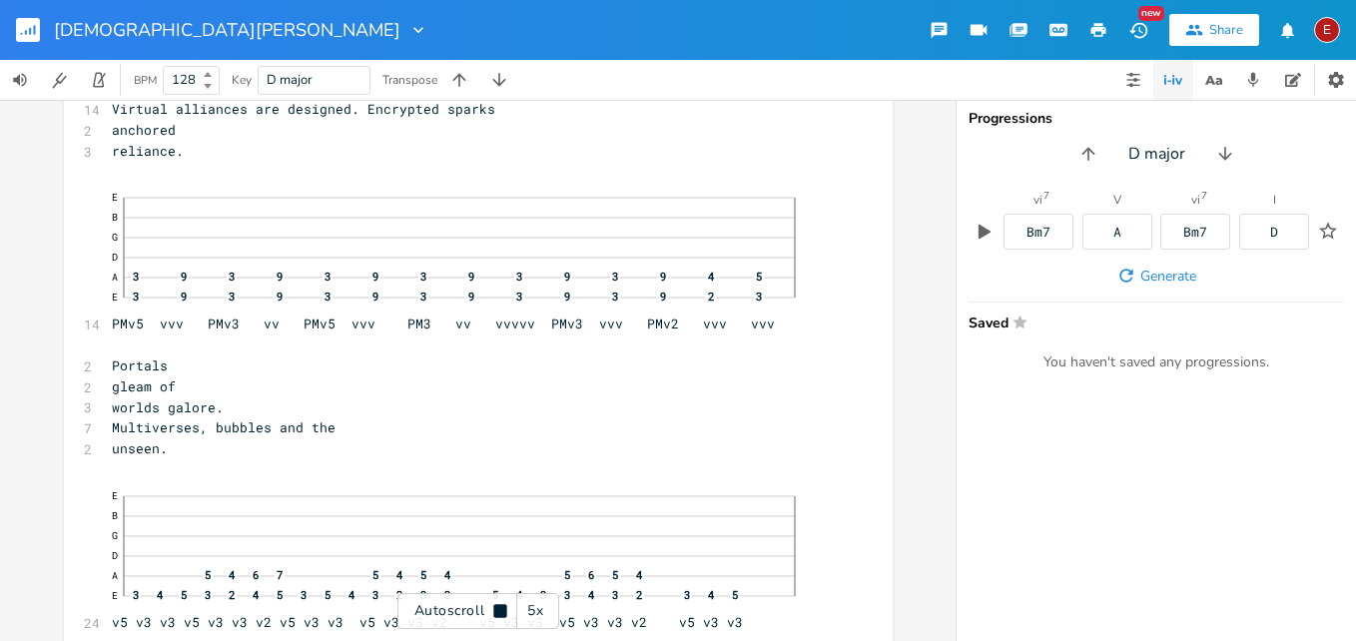
click at [495, 603] on icon at bounding box center [500, 611] width 16 height 16
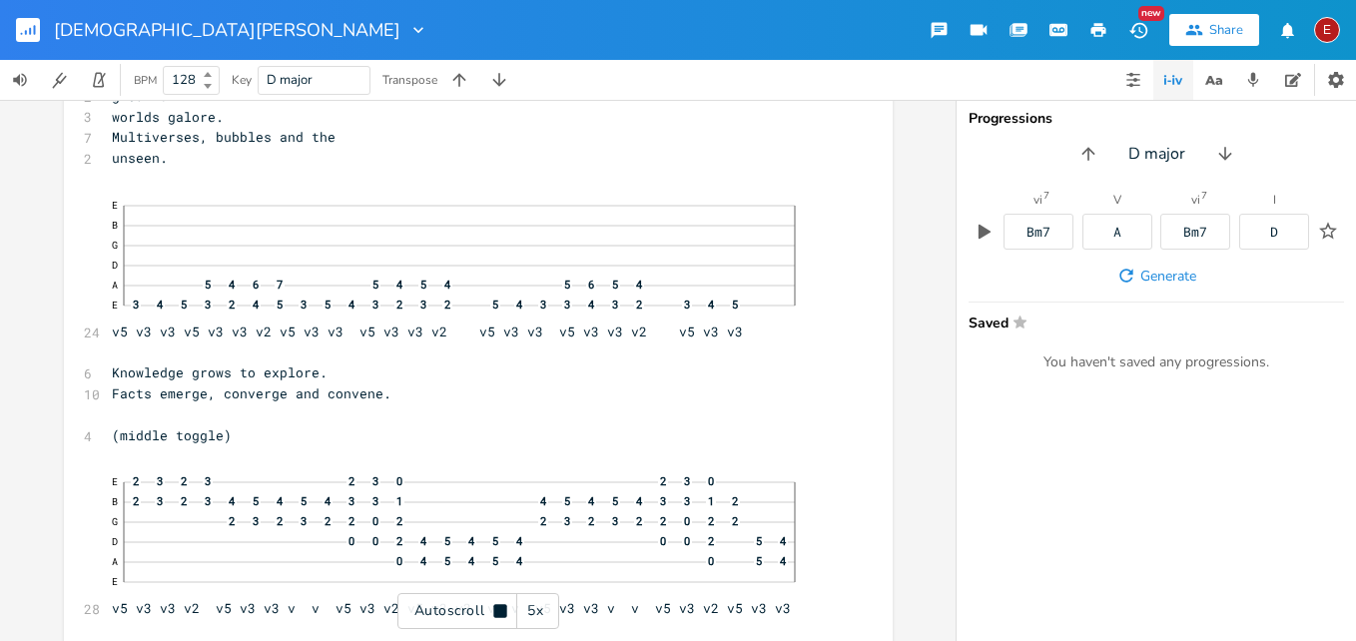
click at [495, 603] on icon at bounding box center [500, 611] width 16 height 16
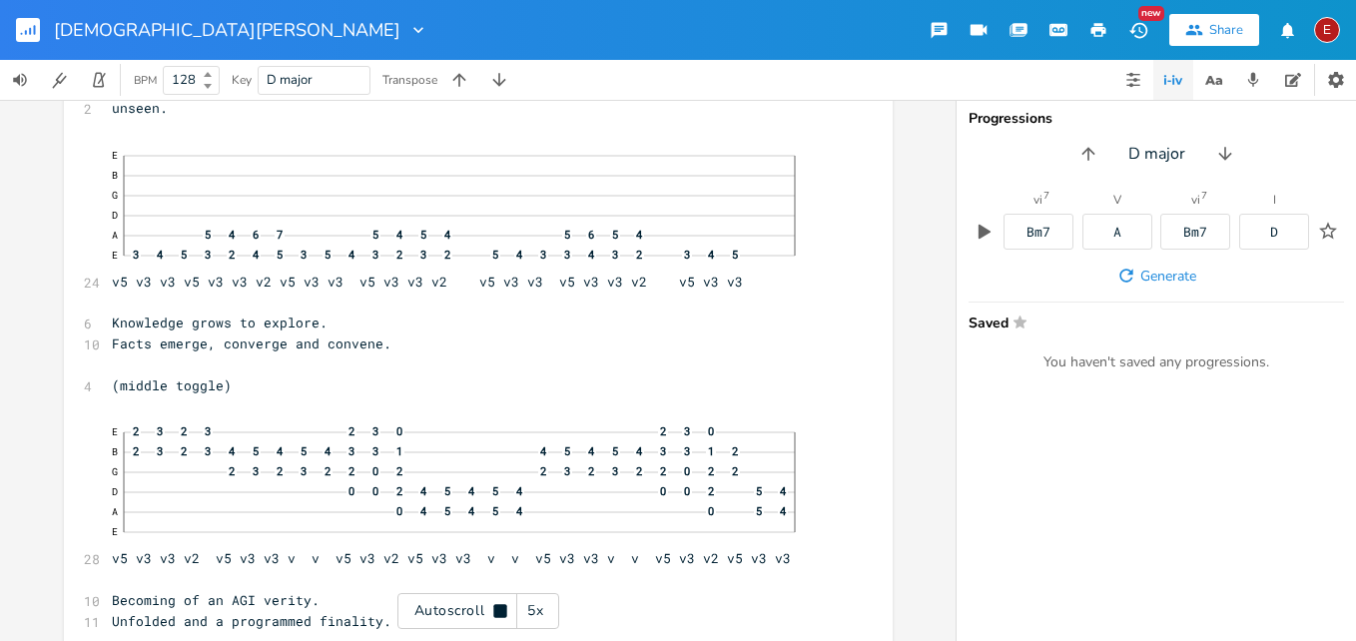
click at [495, 603] on icon at bounding box center [500, 611] width 16 height 16
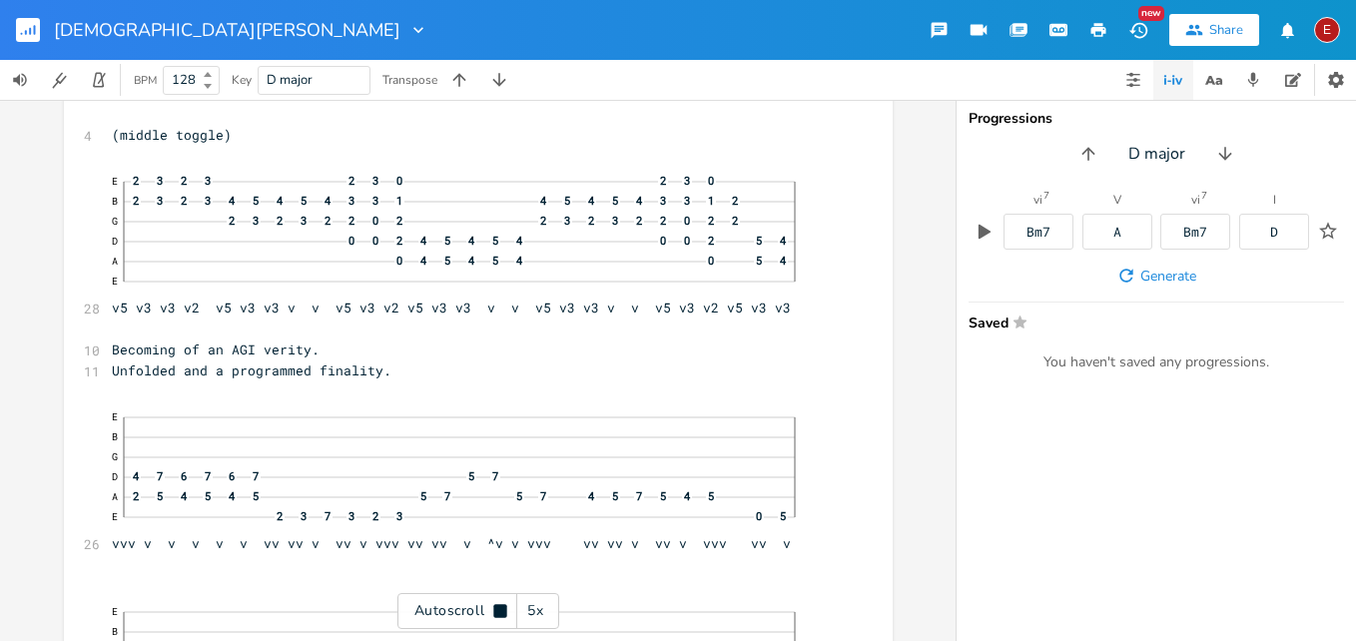
click at [495, 603] on icon at bounding box center [500, 611] width 16 height 16
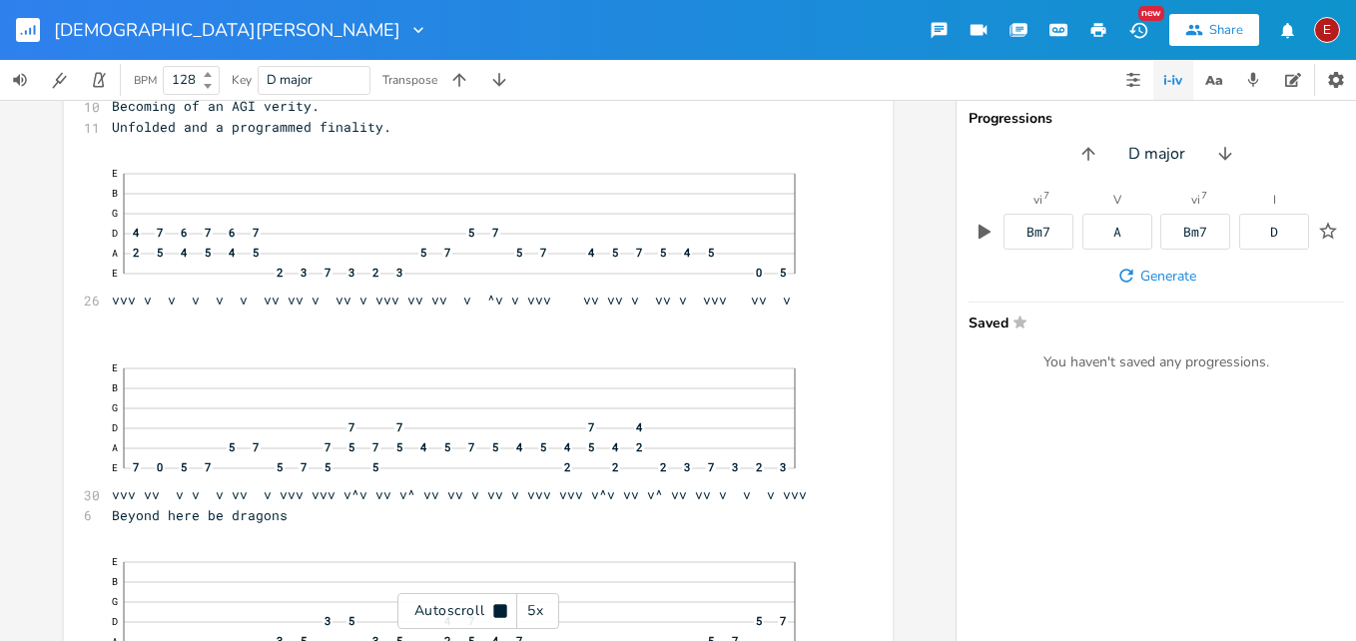
click at [495, 603] on icon at bounding box center [500, 611] width 16 height 16
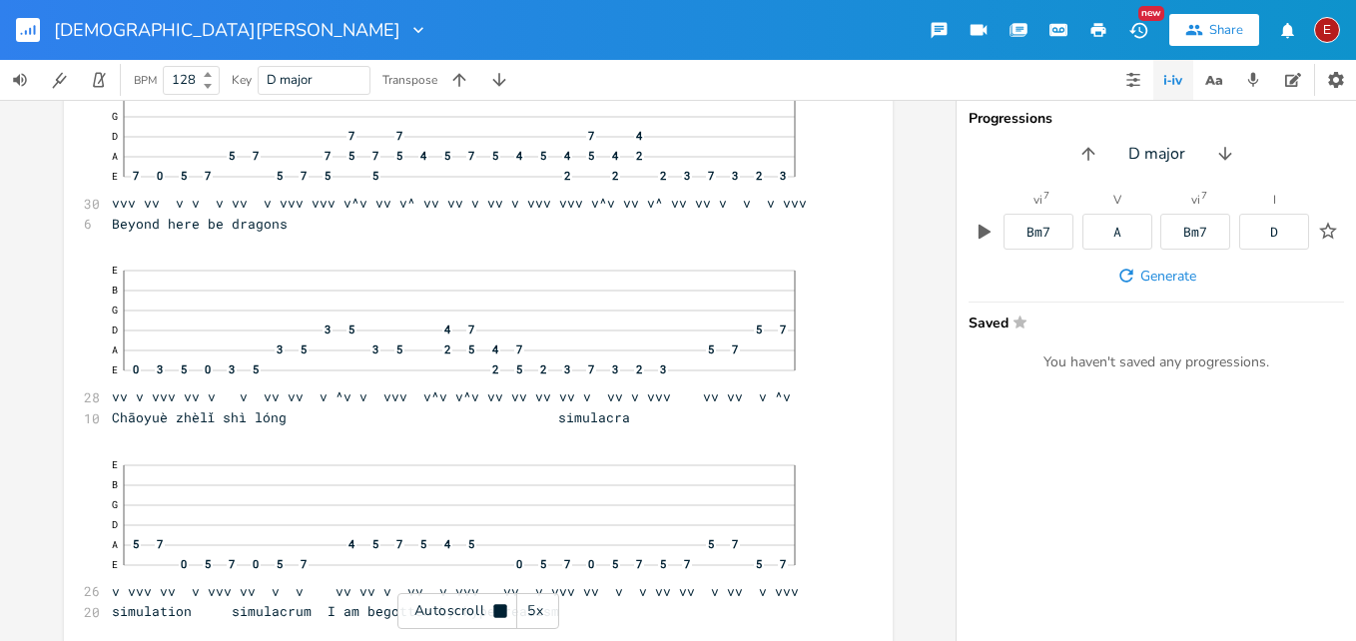
click at [495, 603] on icon at bounding box center [500, 611] width 16 height 16
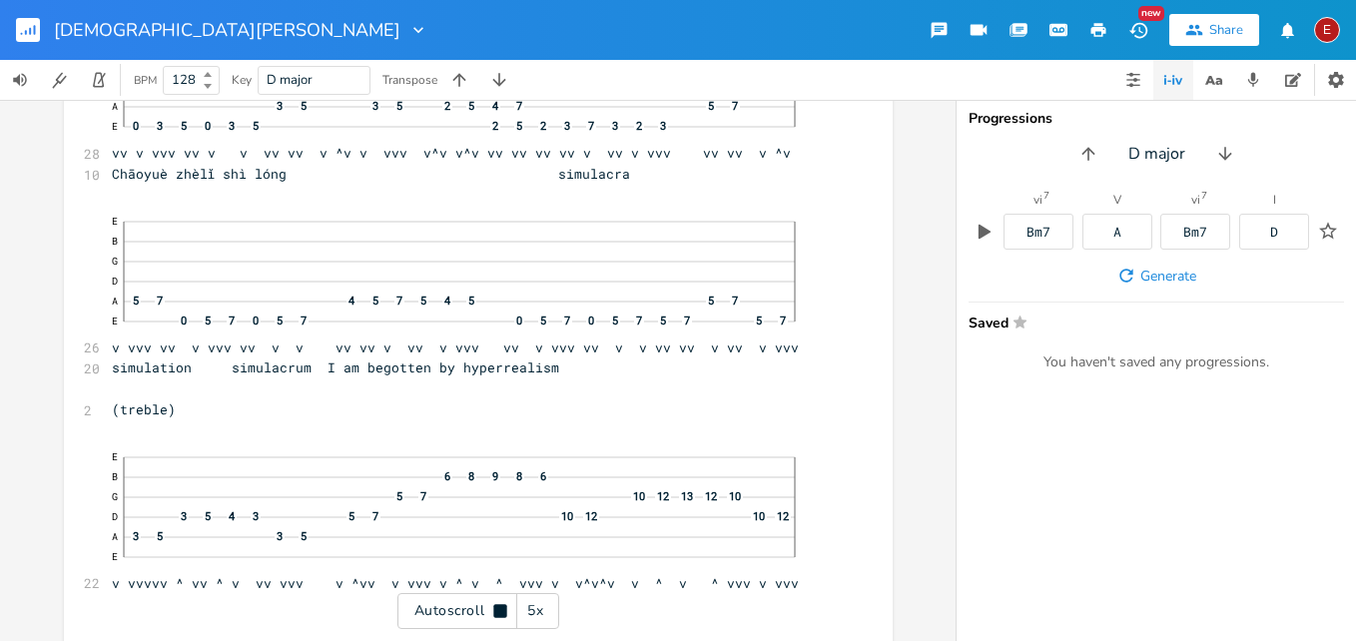
click at [495, 603] on icon at bounding box center [500, 611] width 16 height 16
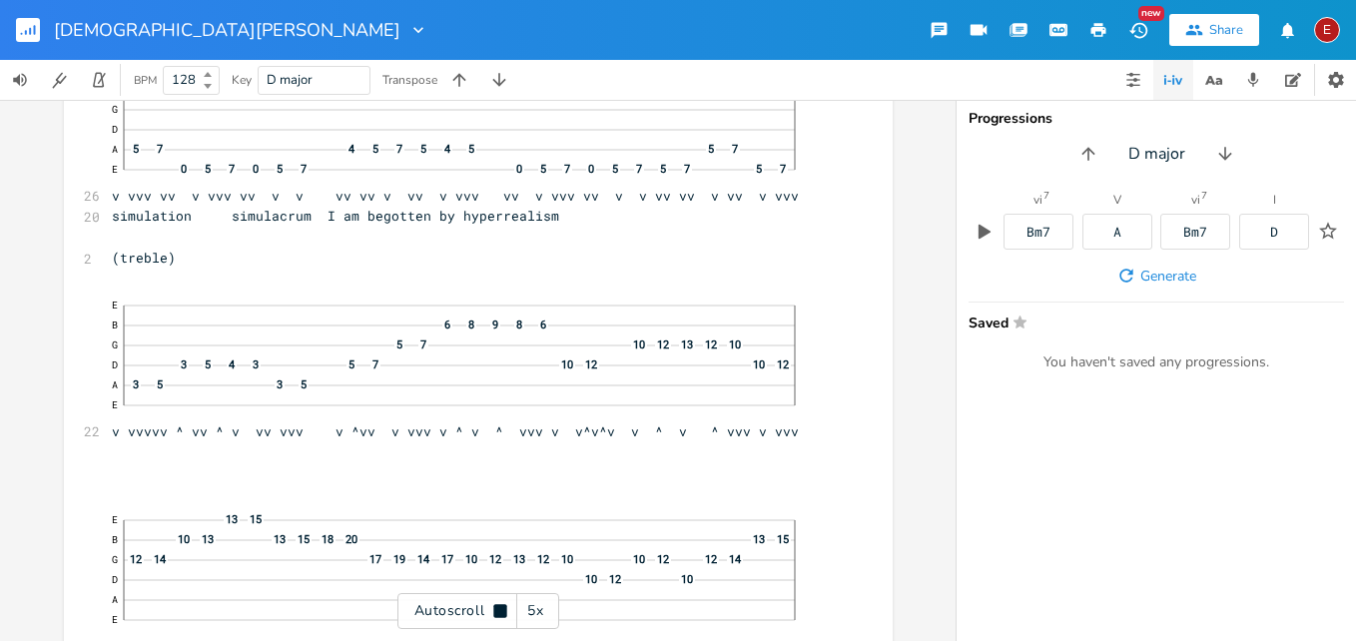
click at [495, 603] on icon at bounding box center [500, 611] width 16 height 16
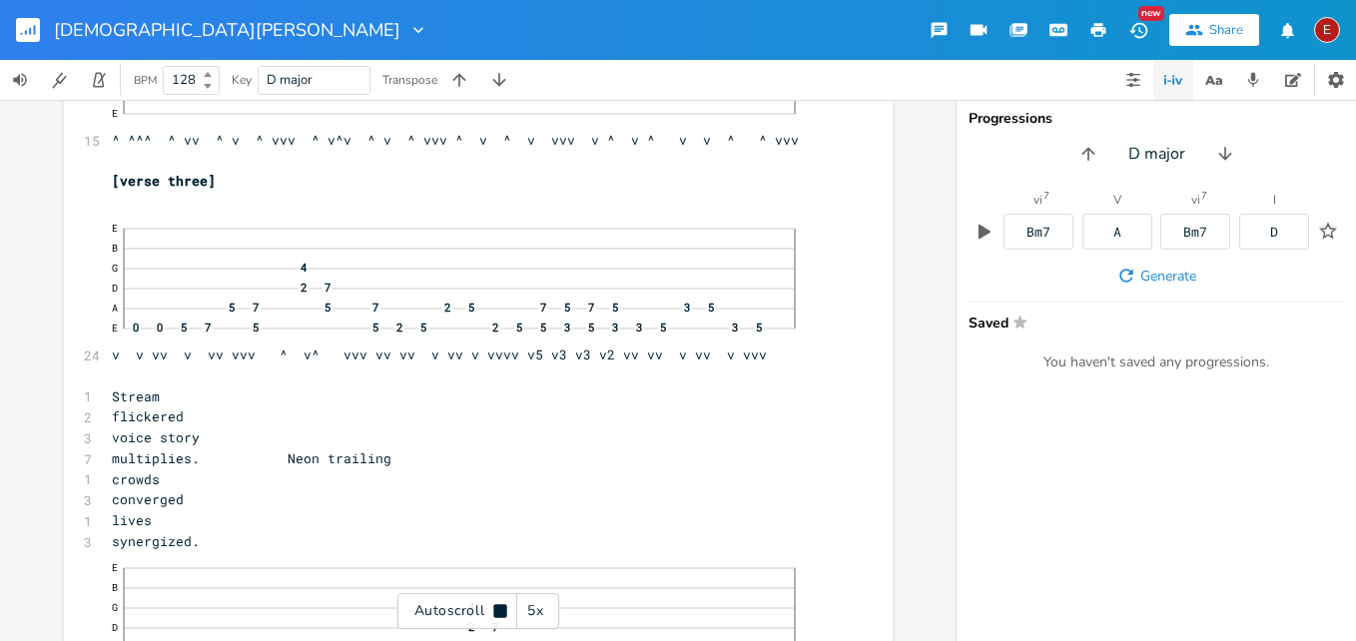
scroll to position [9823, 0]
click at [495, 603] on icon at bounding box center [500, 611] width 16 height 16
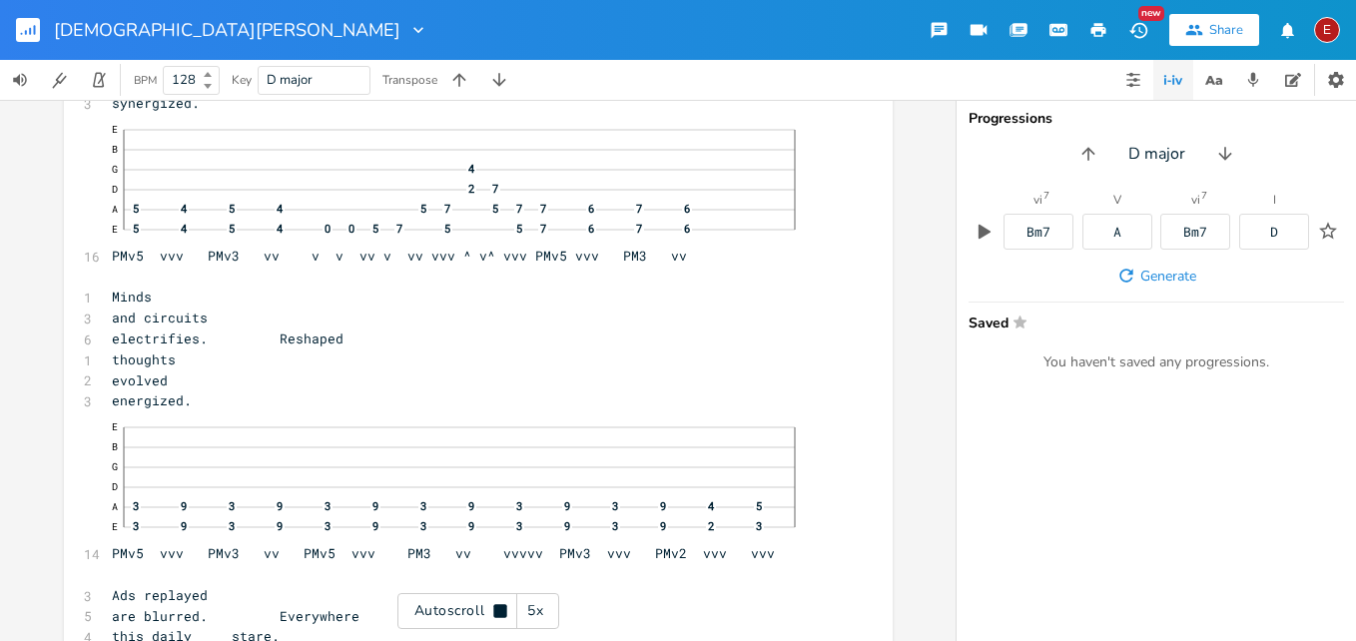
scroll to position [10262, 0]
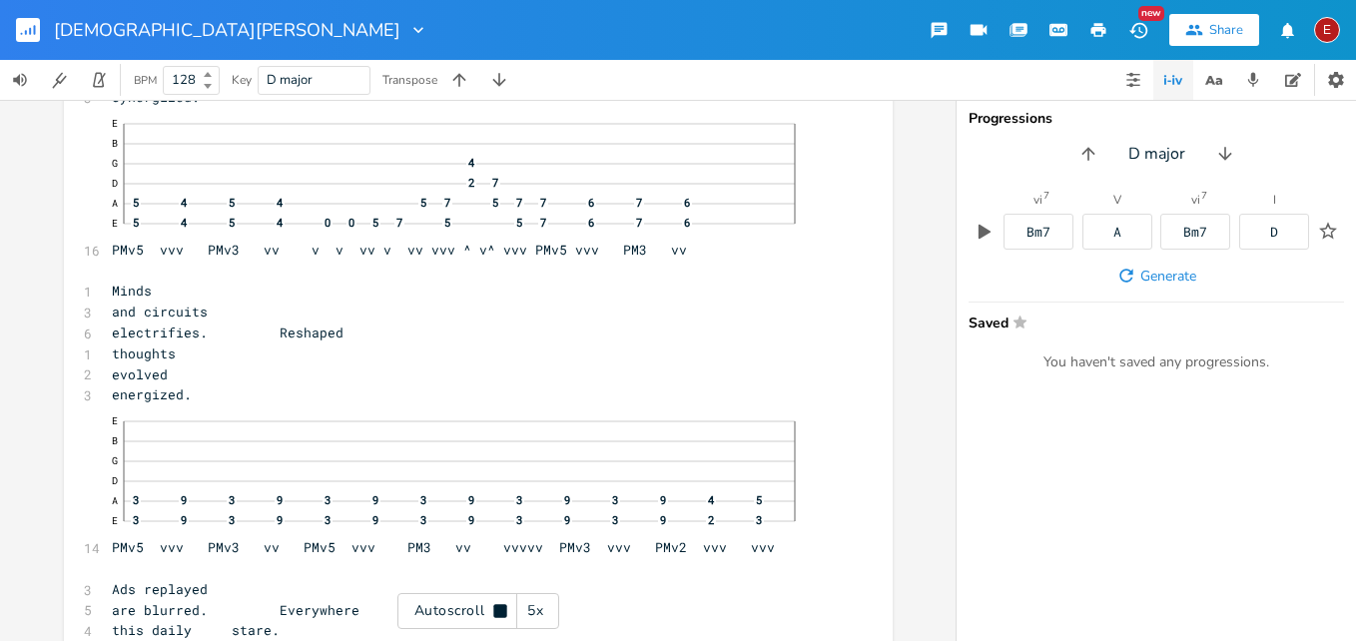
click at [495, 603] on icon at bounding box center [500, 611] width 16 height 16
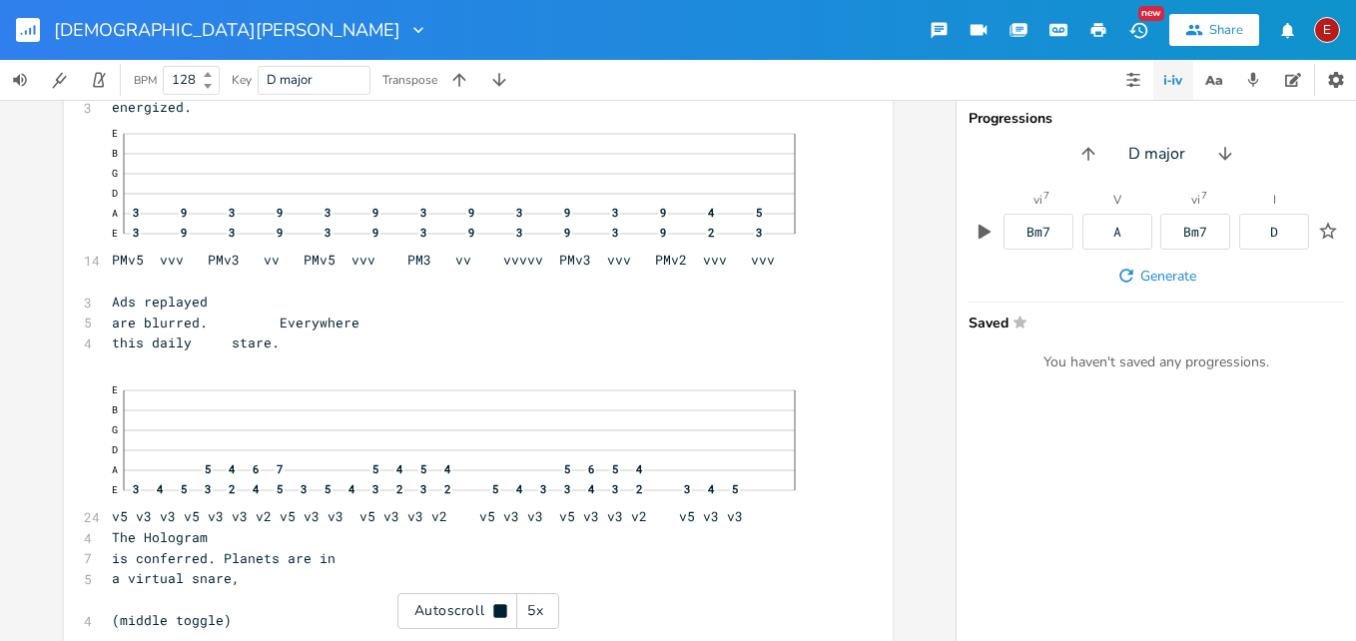
click at [495, 603] on icon at bounding box center [500, 611] width 16 height 16
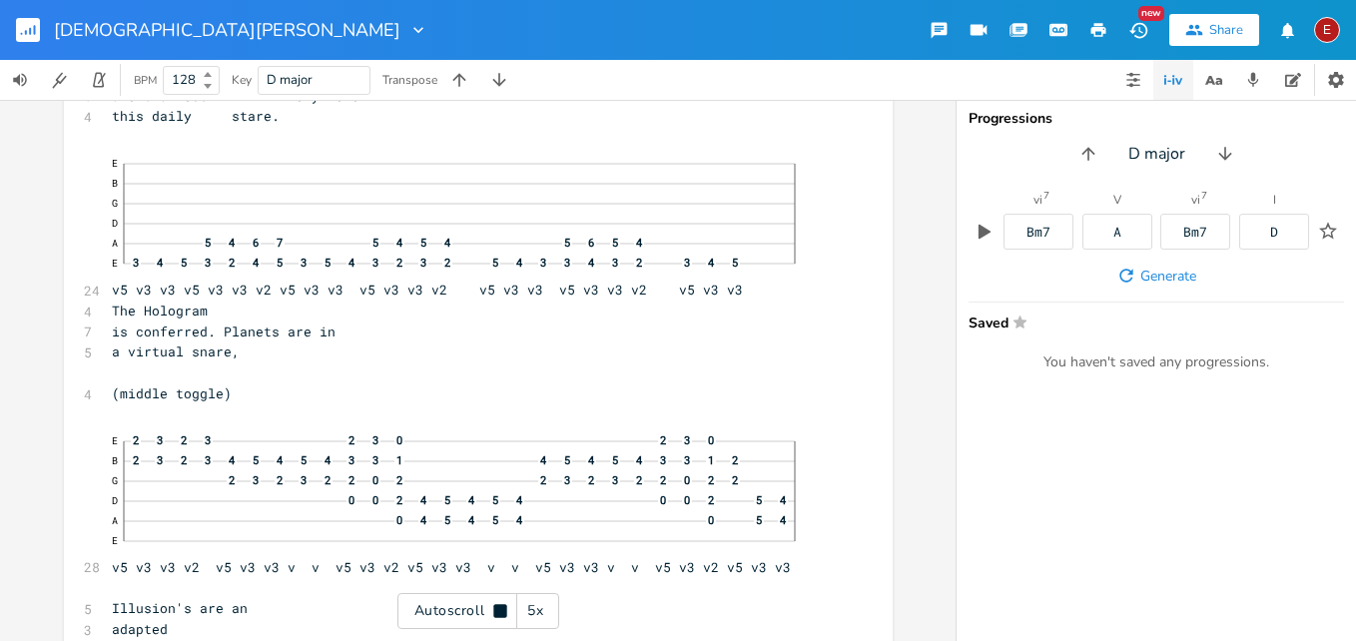
click at [495, 603] on icon at bounding box center [500, 611] width 16 height 16
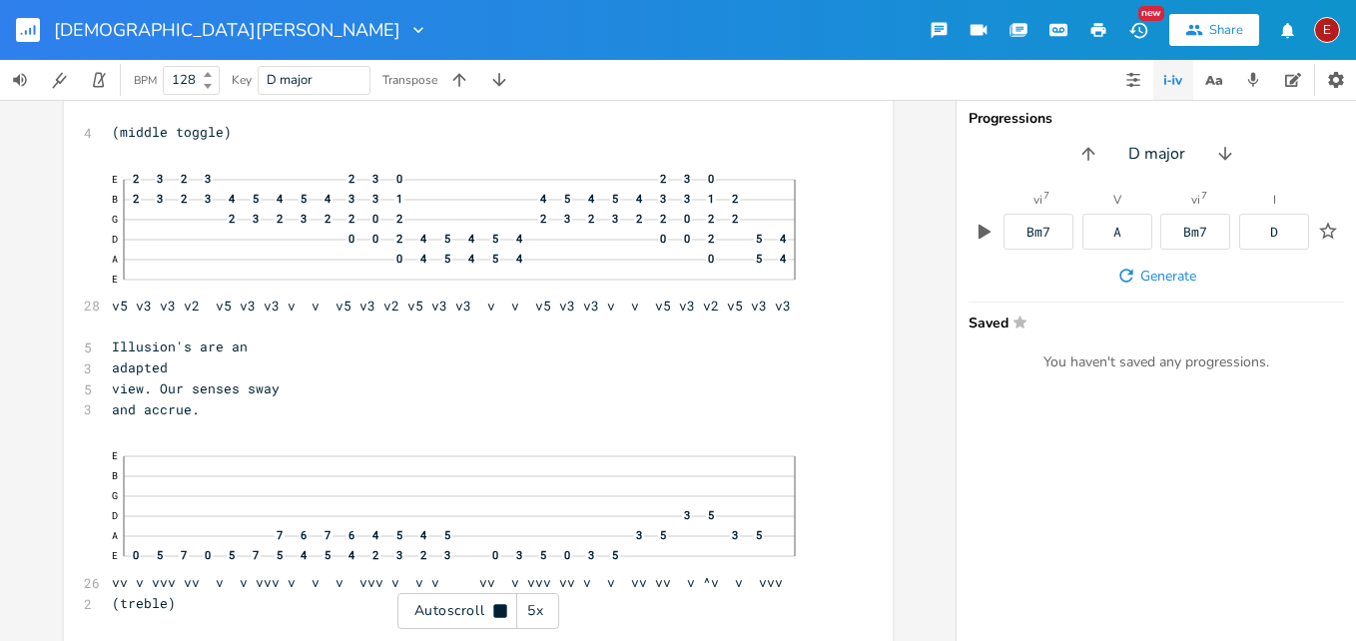
click at [495, 603] on icon at bounding box center [500, 611] width 16 height 16
click at [496, 603] on icon at bounding box center [500, 611] width 16 height 16
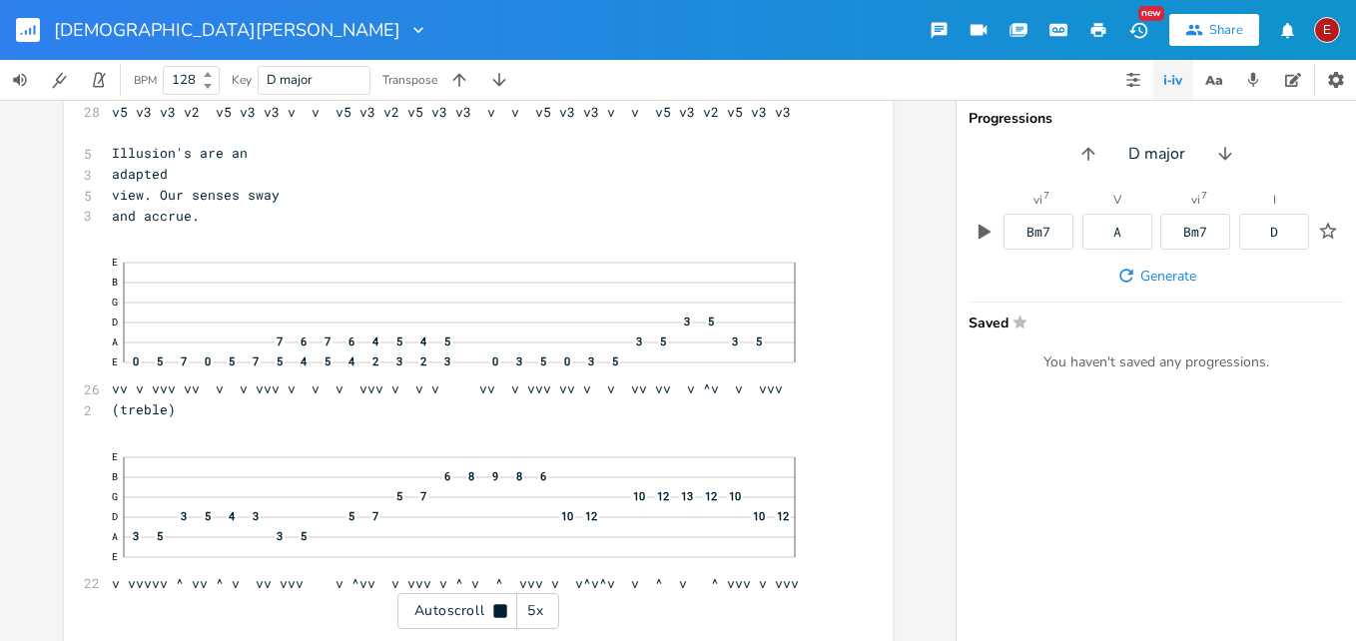
click at [496, 603] on icon at bounding box center [500, 611] width 16 height 16
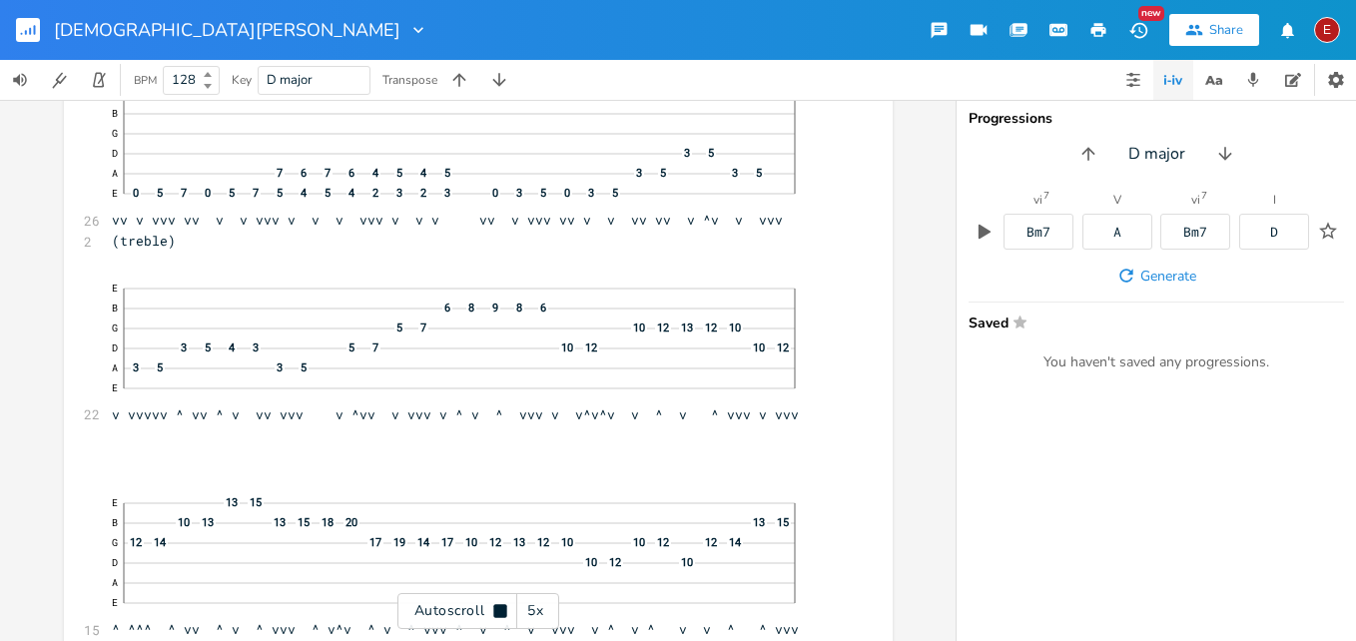
click at [496, 603] on icon at bounding box center [500, 611] width 16 height 16
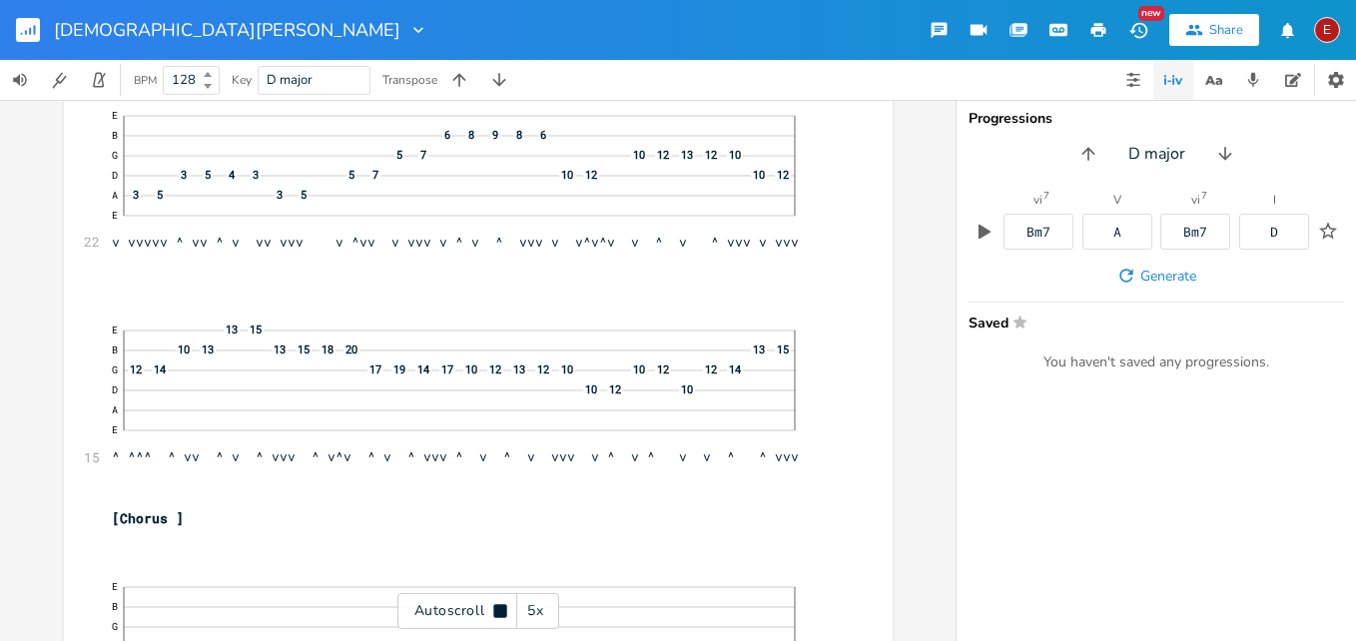
scroll to position [11579, 0]
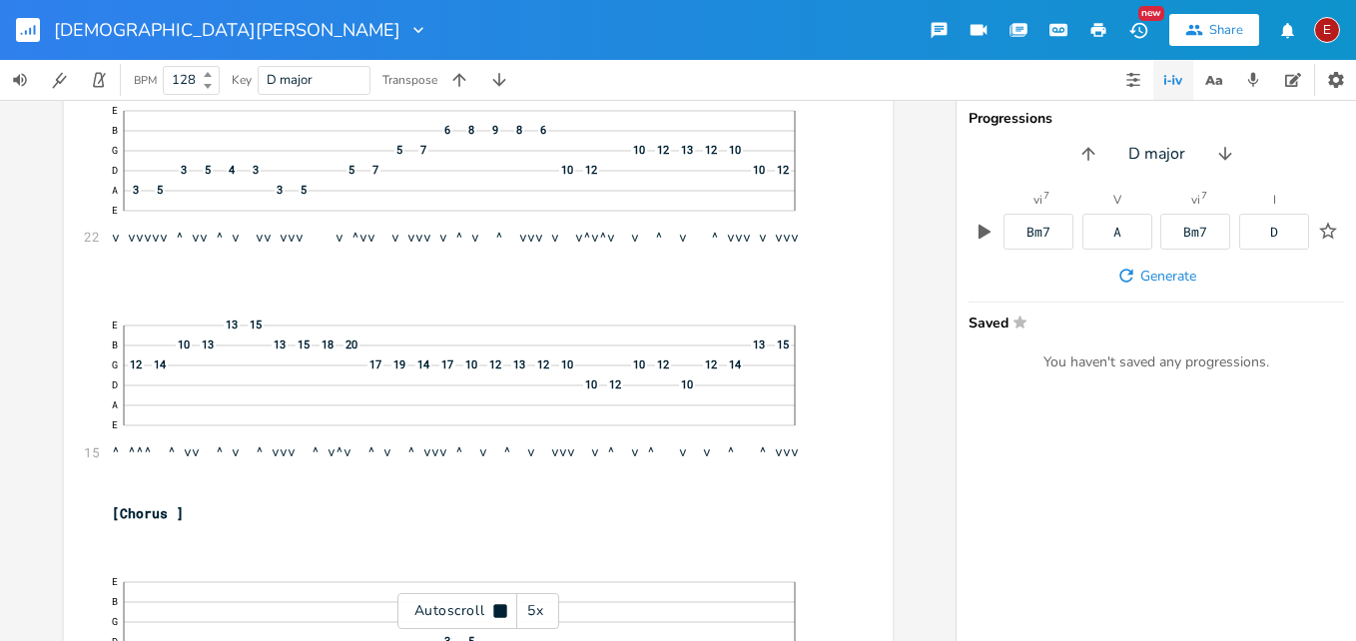
click at [496, 603] on icon at bounding box center [500, 611] width 16 height 16
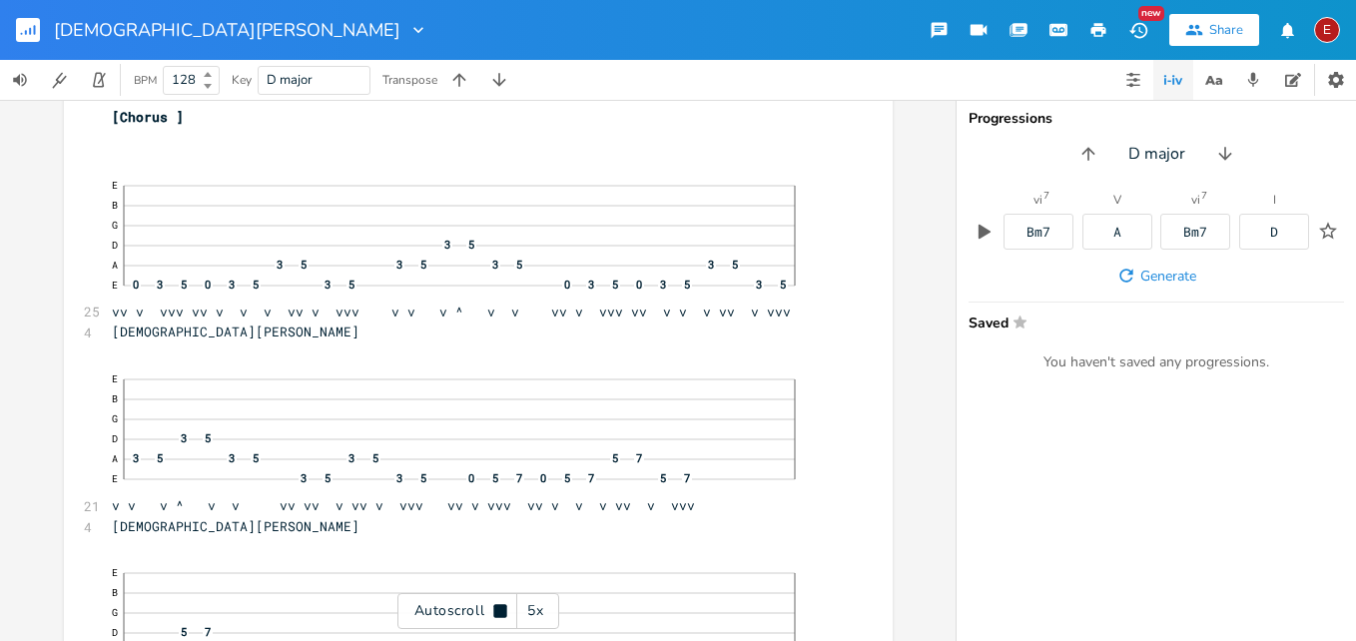
click at [496, 603] on icon at bounding box center [500, 611] width 16 height 16
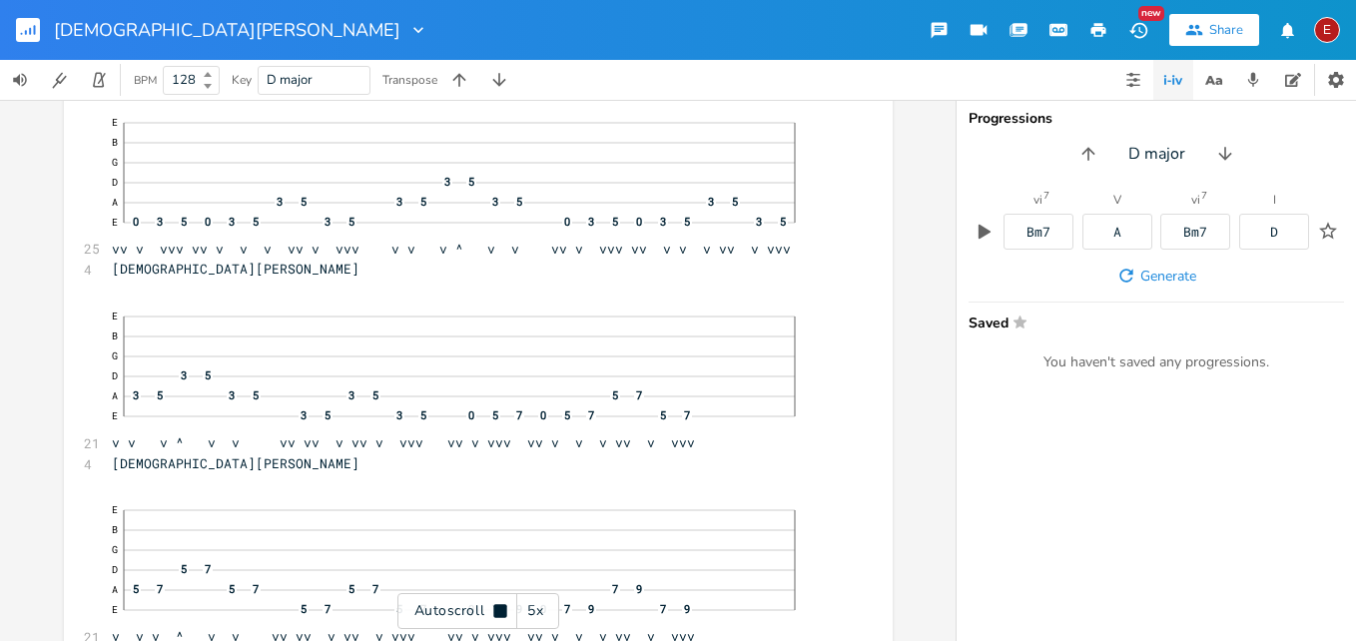
click at [496, 603] on icon at bounding box center [500, 611] width 16 height 16
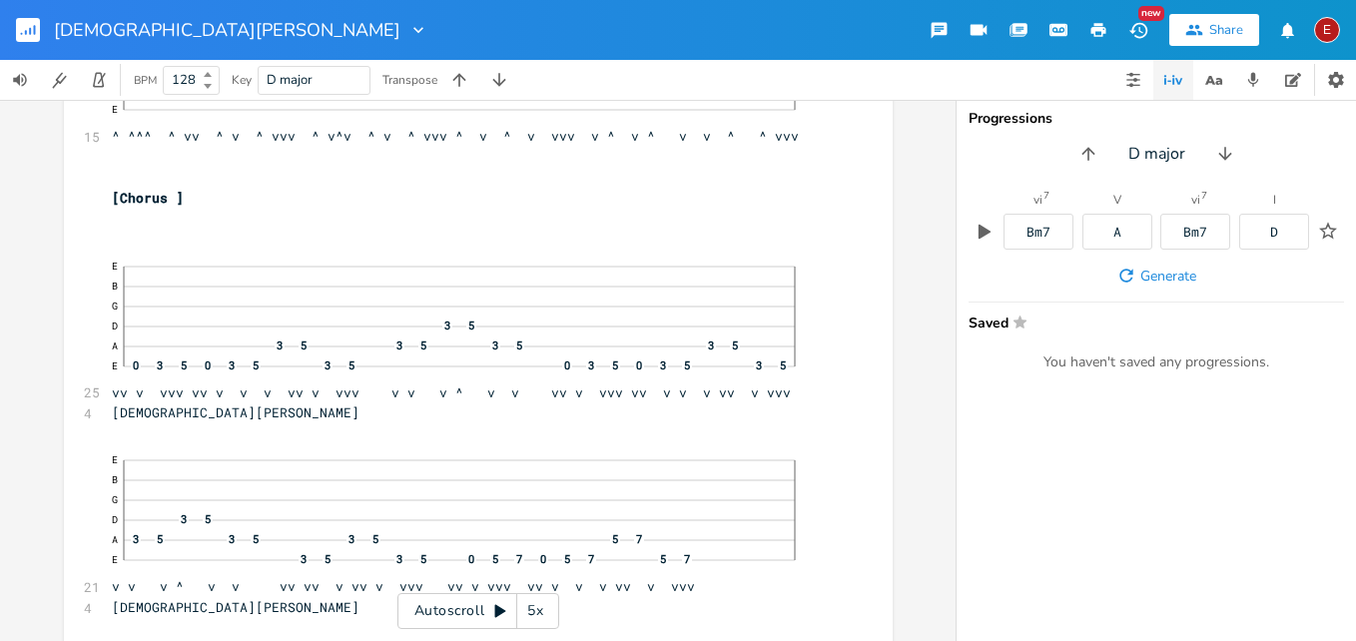
scroll to position [11942, 0]
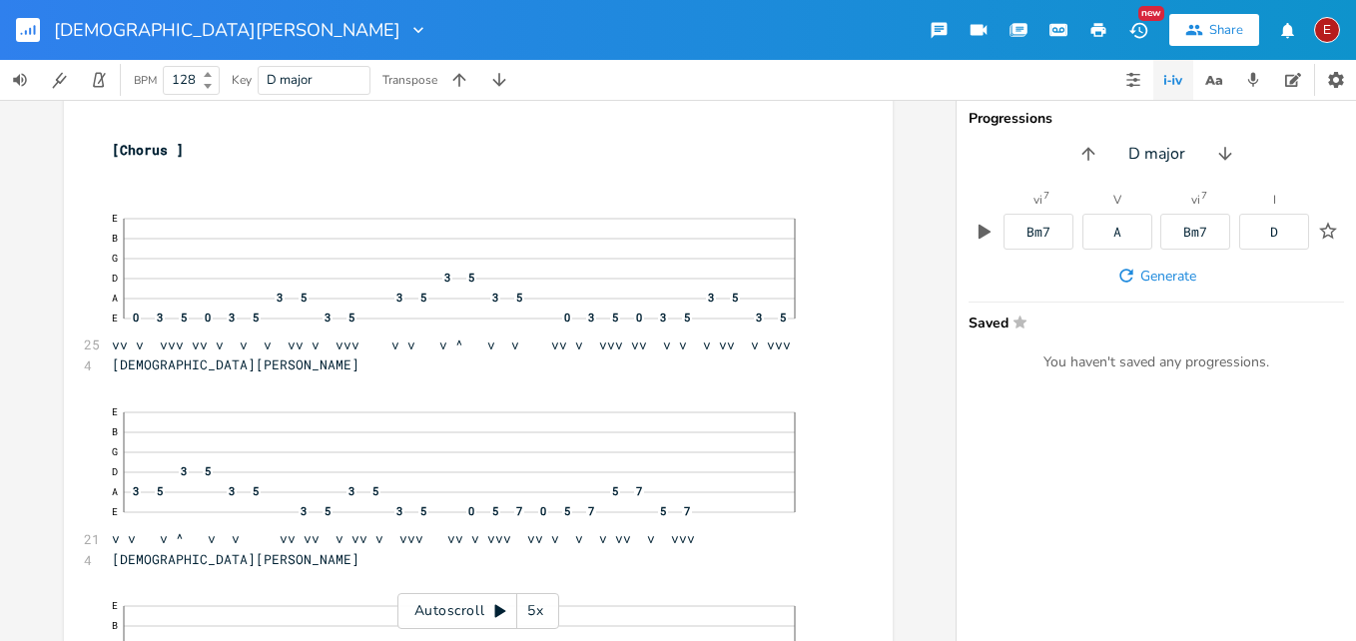
click at [504, 605] on icon at bounding box center [500, 611] width 16 height 16
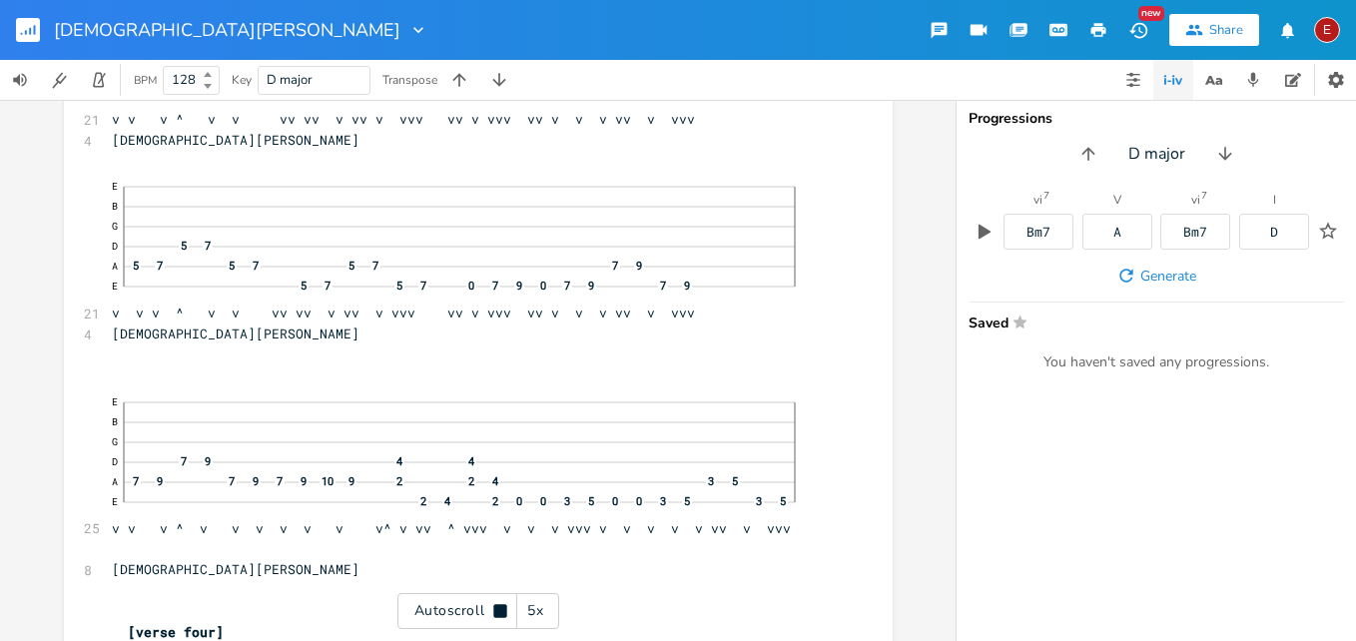
click at [504, 605] on icon at bounding box center [499, 610] width 13 height 13
click at [504, 605] on icon at bounding box center [500, 611] width 16 height 16
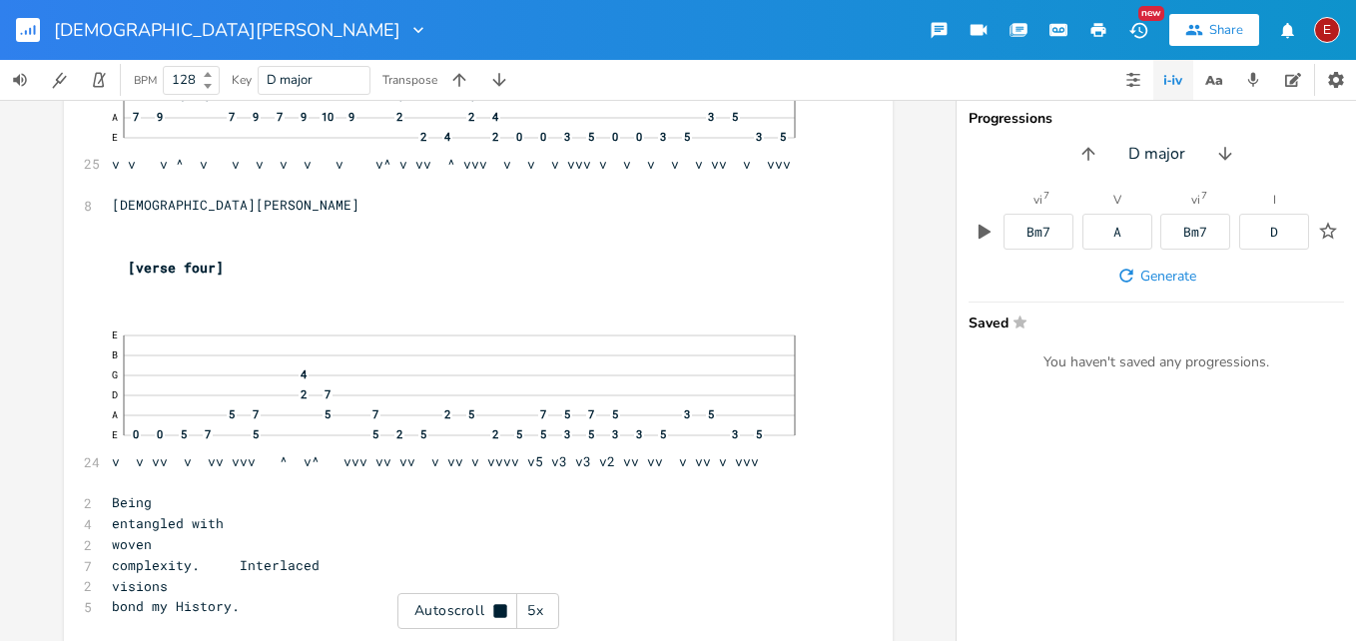
click at [1333, 22] on div "E" at bounding box center [1327, 30] width 26 height 26
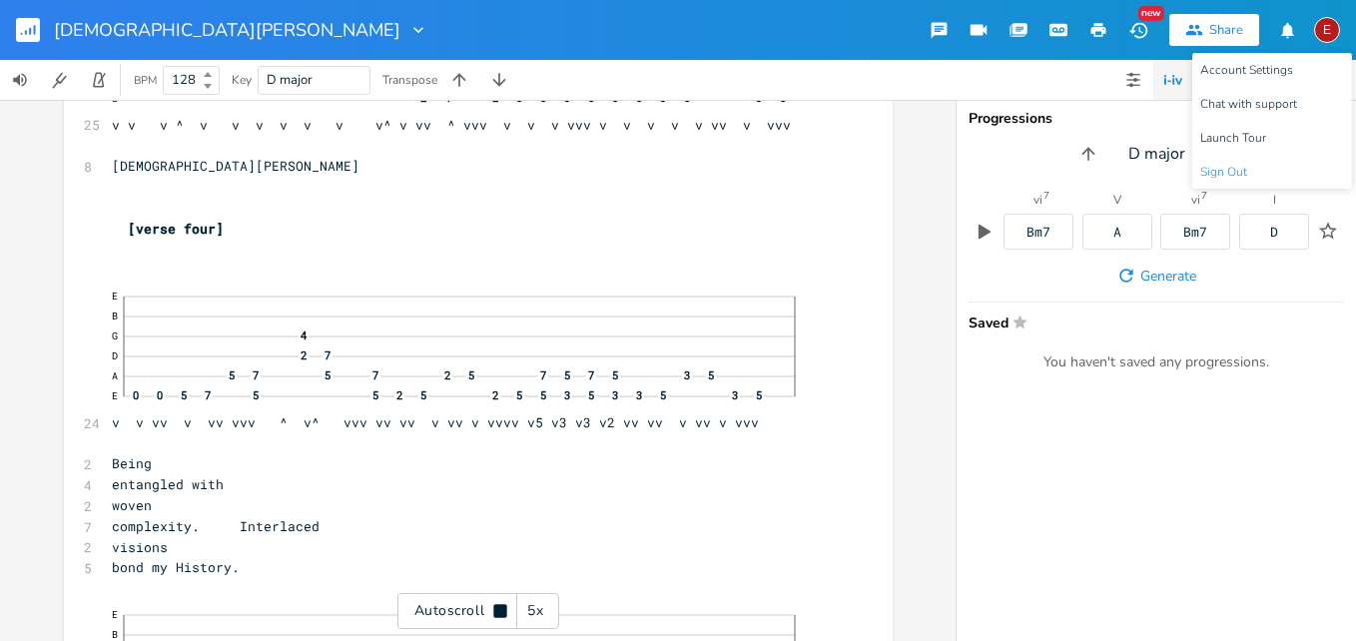
click at [1227, 167] on span "Sign Out" at bounding box center [1223, 172] width 47 height 13
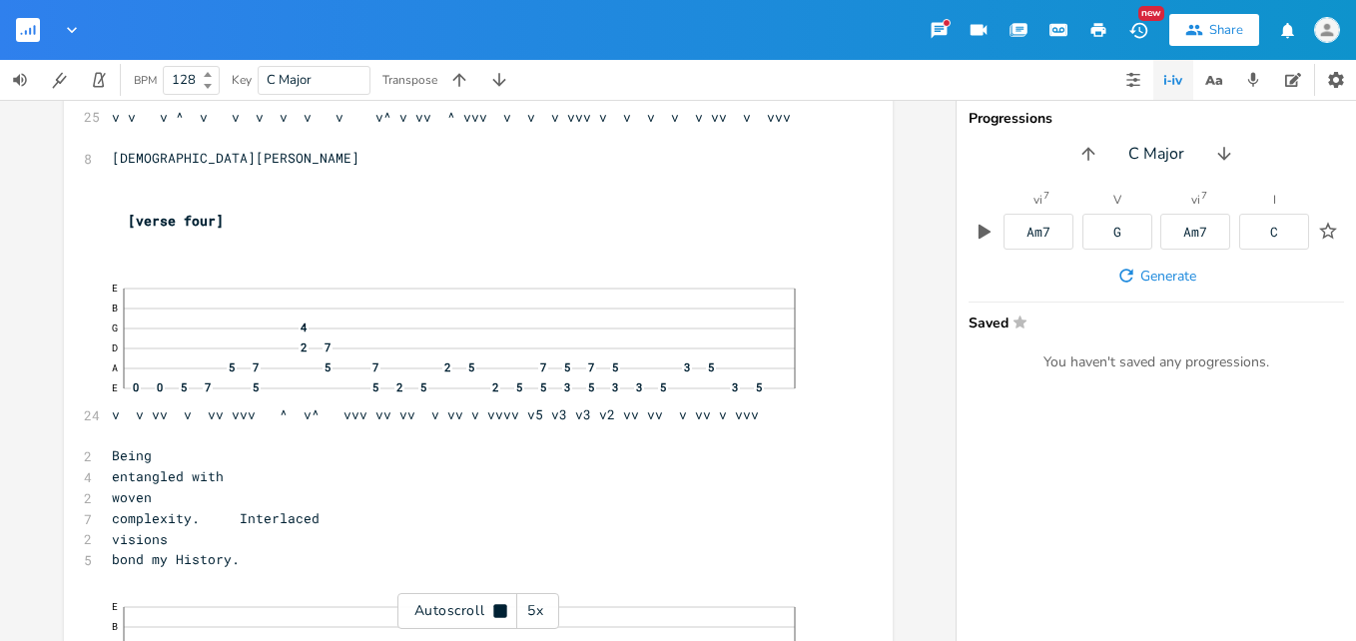
scroll to position [12774, 0]
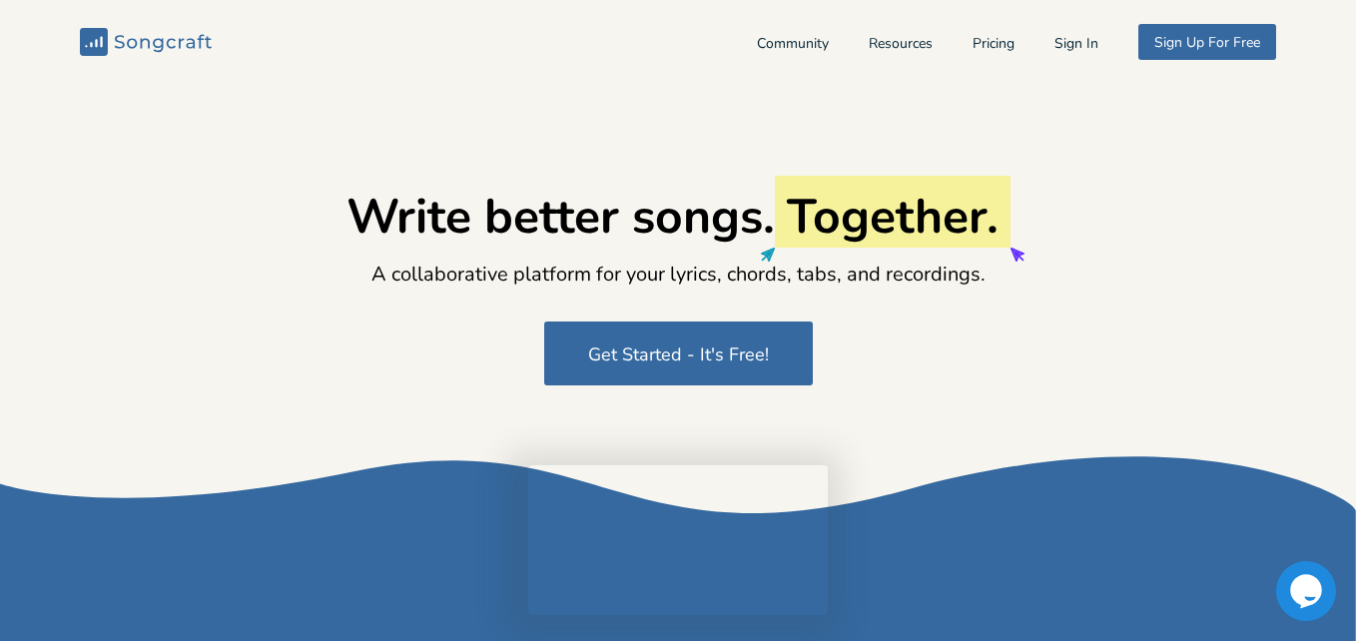
type input "[EMAIL_ADDRESS][DOMAIN_NAME]"
